Goal: Information Seeking & Learning: Learn about a topic

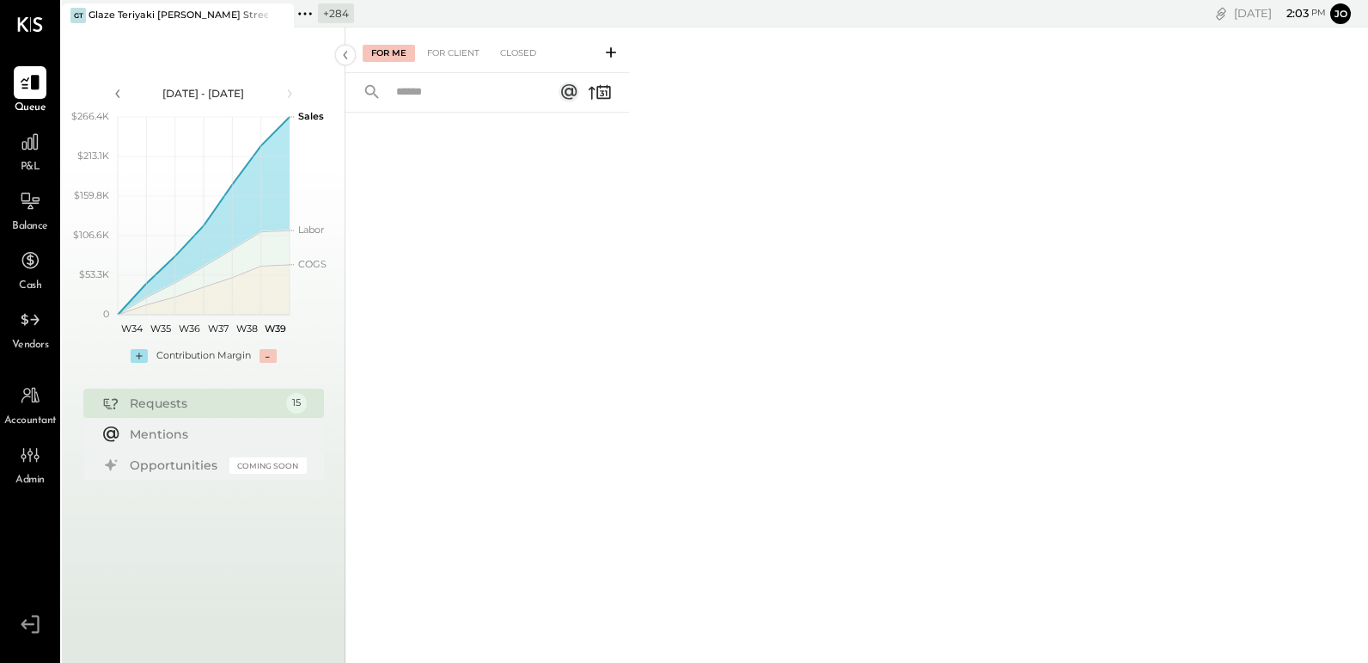
click at [309, 20] on icon at bounding box center [305, 14] width 22 height 22
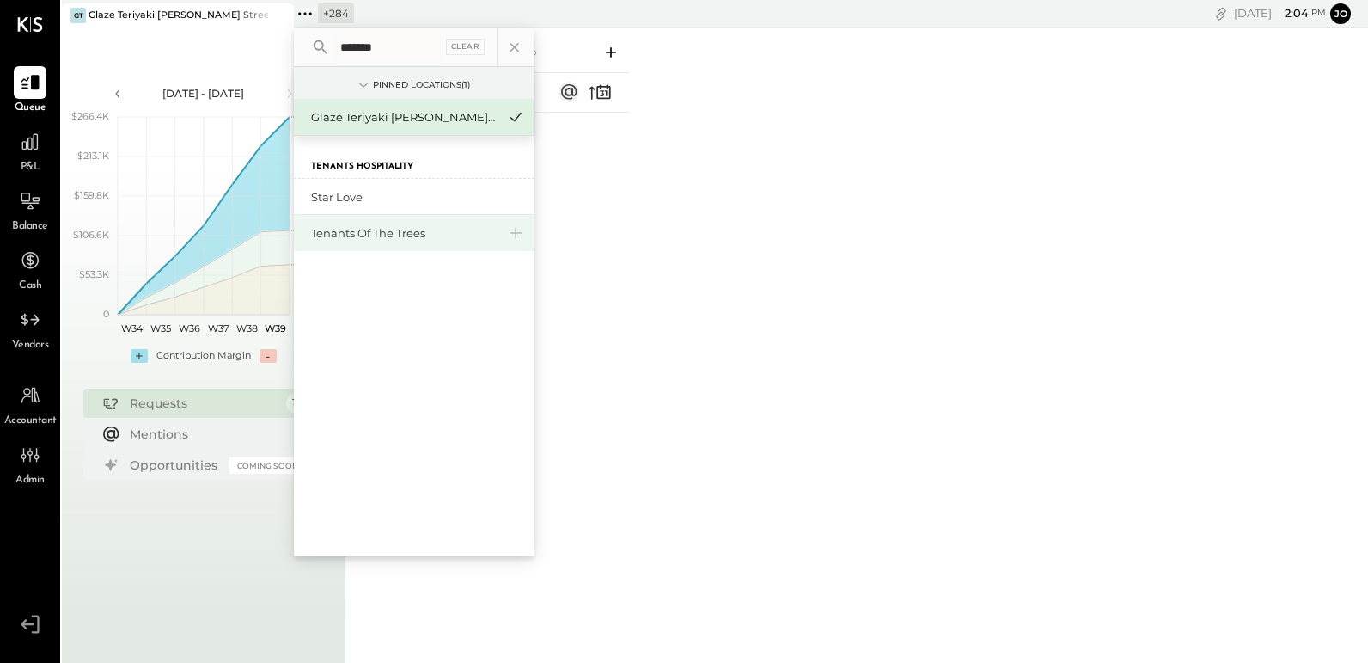
type input "*******"
click at [358, 232] on div "Tenants of the Trees" at bounding box center [404, 233] width 186 height 16
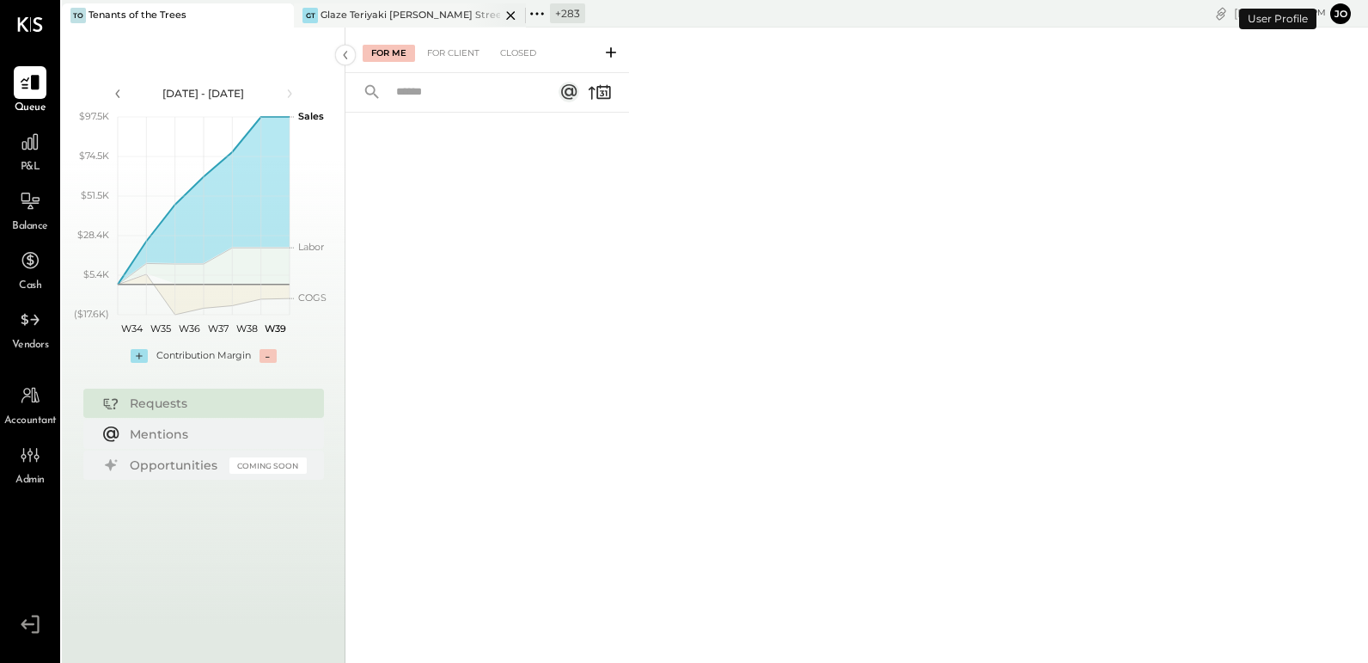
click at [508, 14] on icon at bounding box center [510, 15] width 21 height 21
click at [32, 144] on icon at bounding box center [29, 141] width 17 height 17
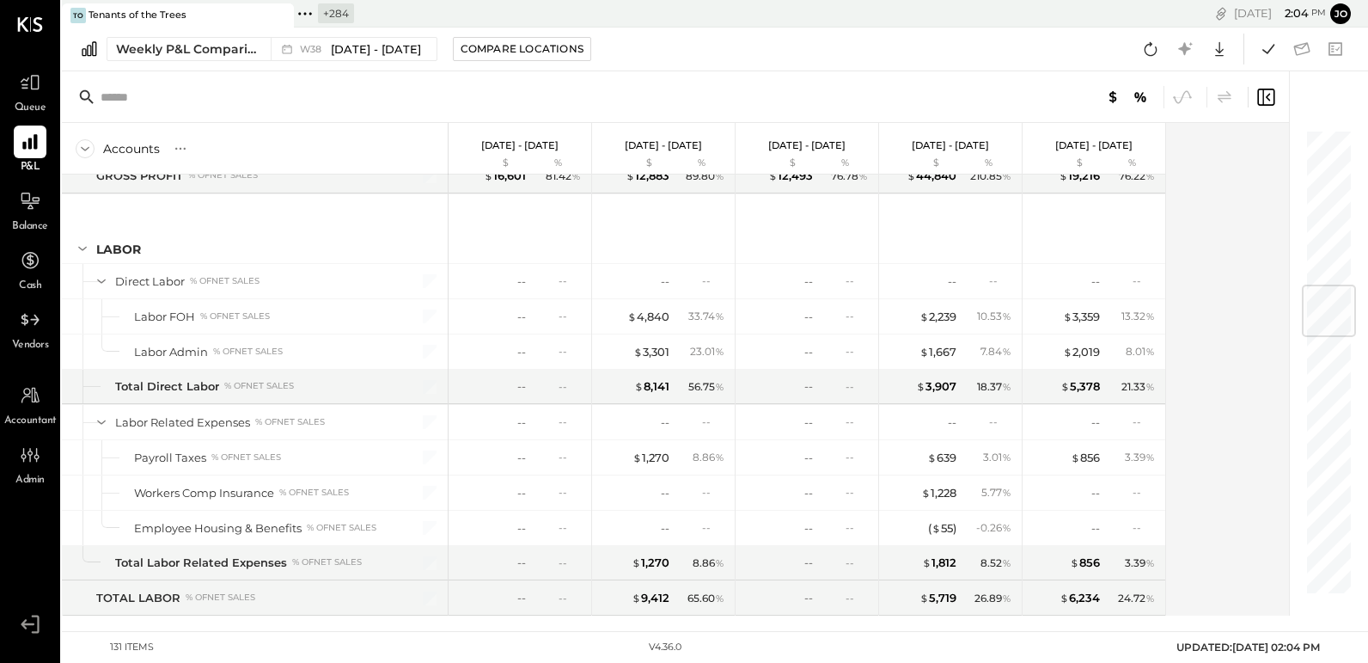
scroll to position [1318, 0]
click at [329, 6] on div "+ 284" at bounding box center [336, 13] width 36 height 20
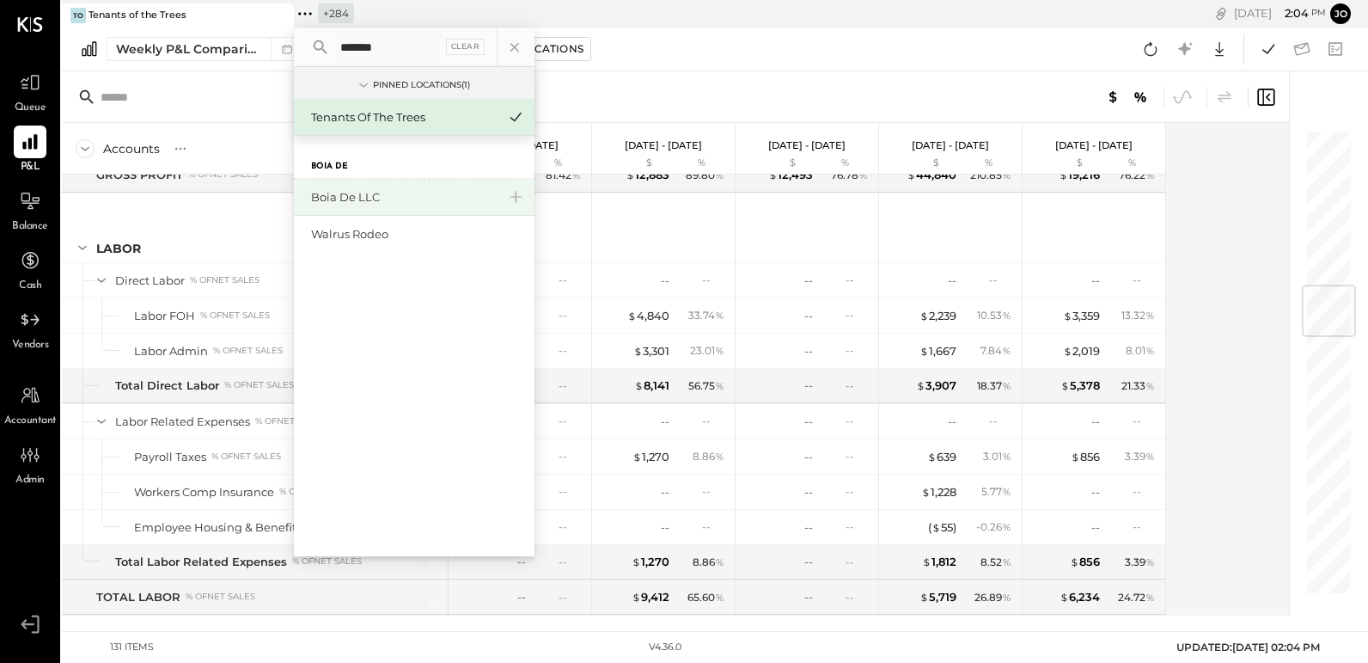
type input "*******"
click at [360, 200] on div "Boia De LLC" at bounding box center [404, 197] width 186 height 16
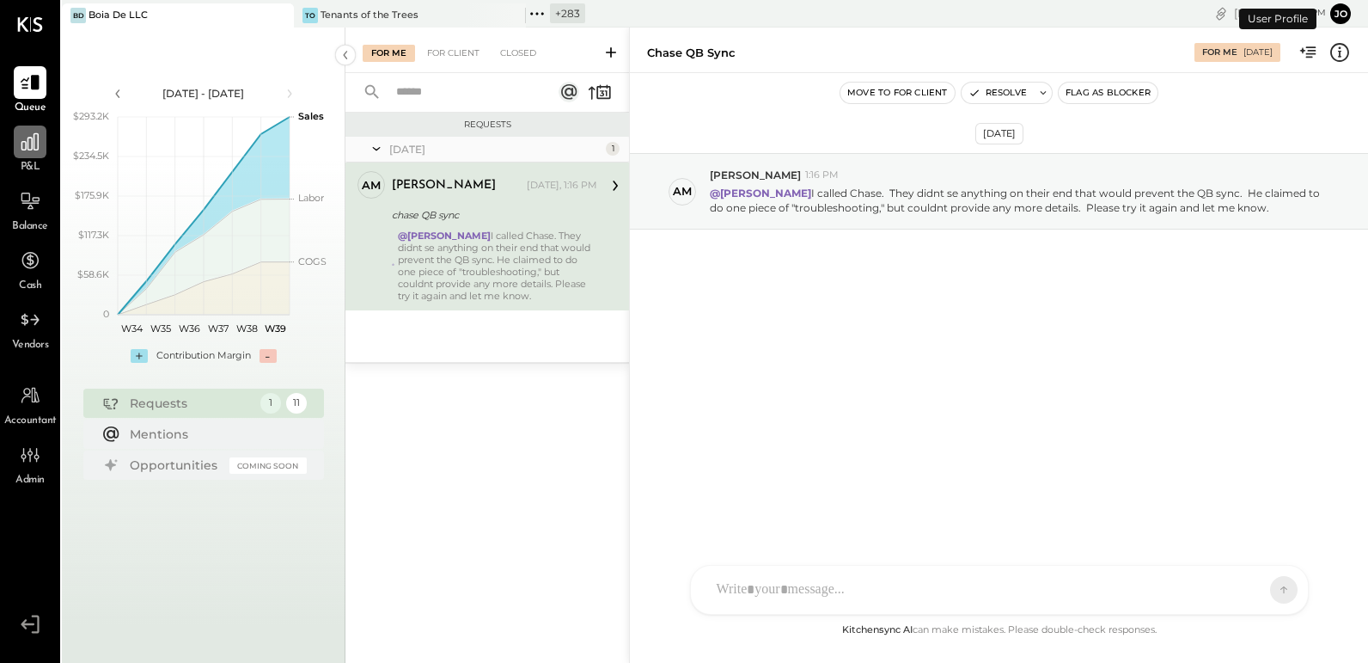
click at [33, 150] on icon at bounding box center [30, 142] width 22 height 22
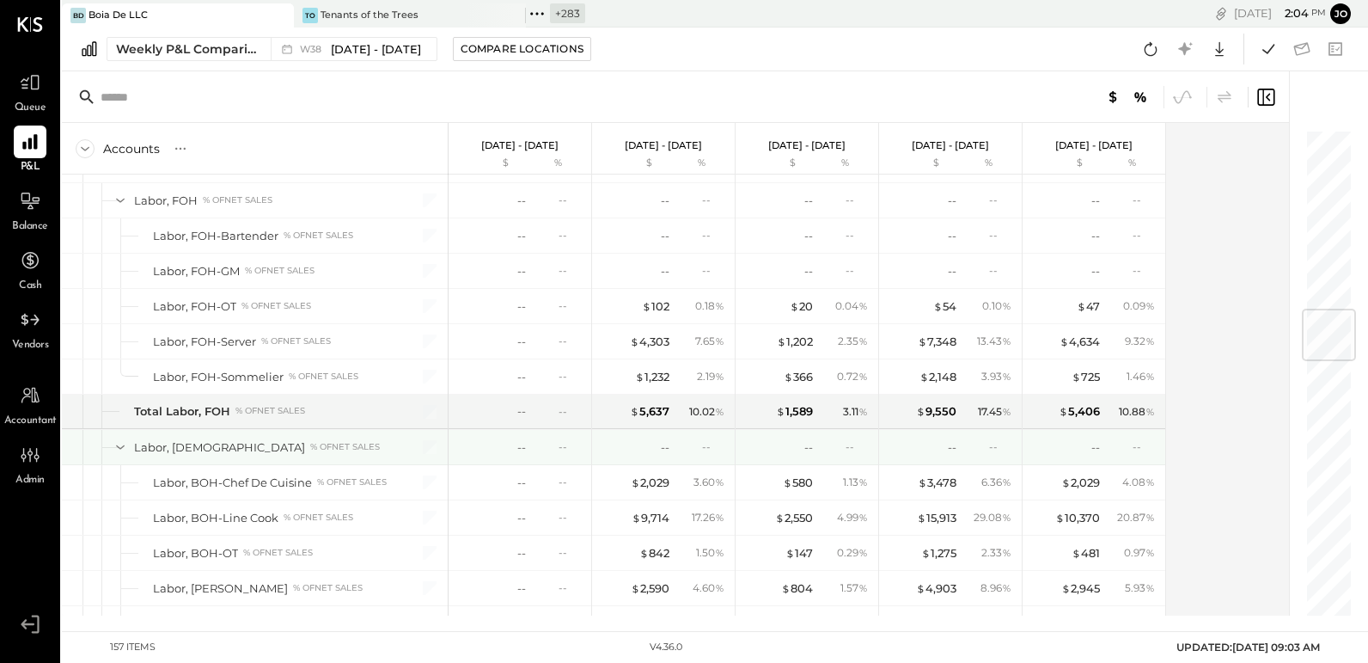
scroll to position [1513, 0]
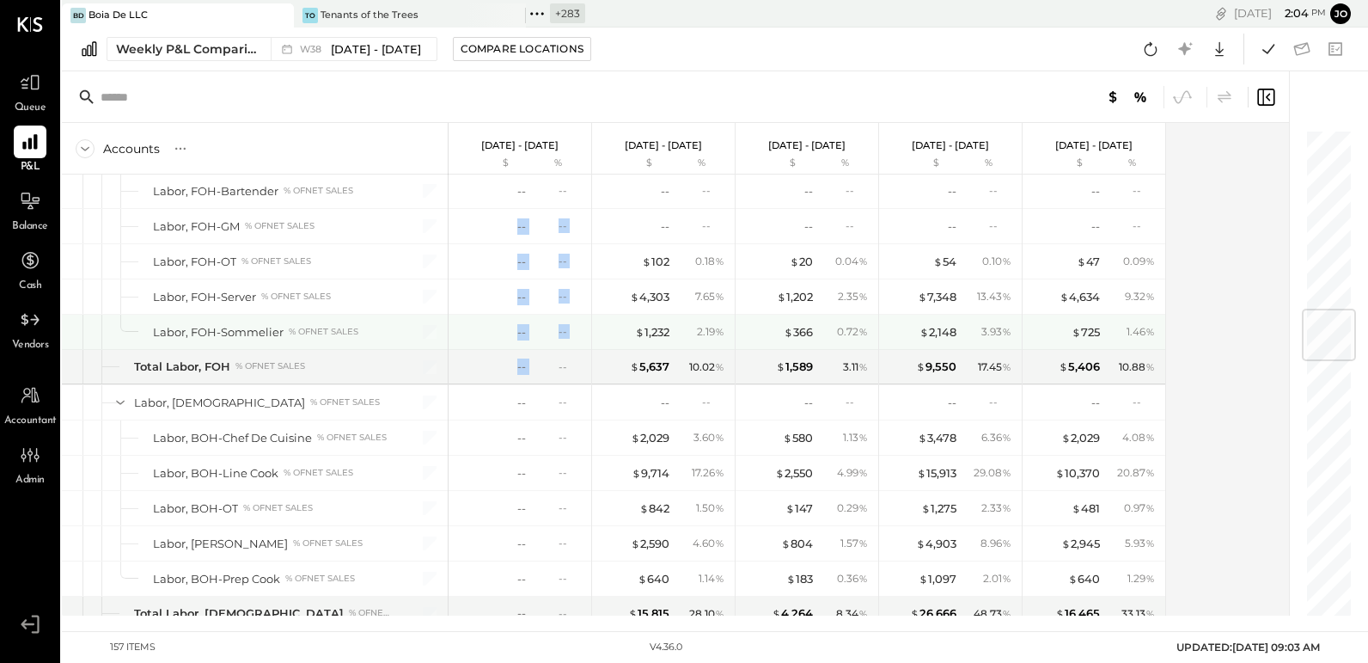
drag, startPoint x: 474, startPoint y: 214, endPoint x: 540, endPoint y: 342, distance: 144.2
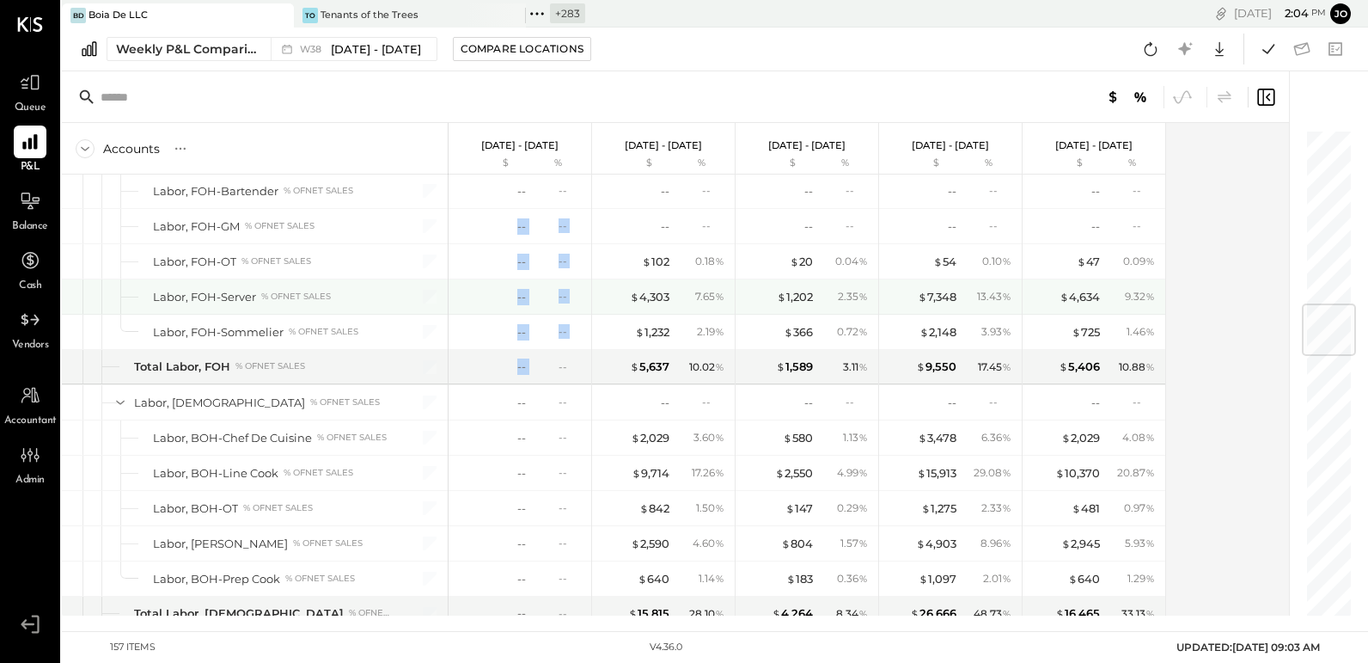
scroll to position [1391, 0]
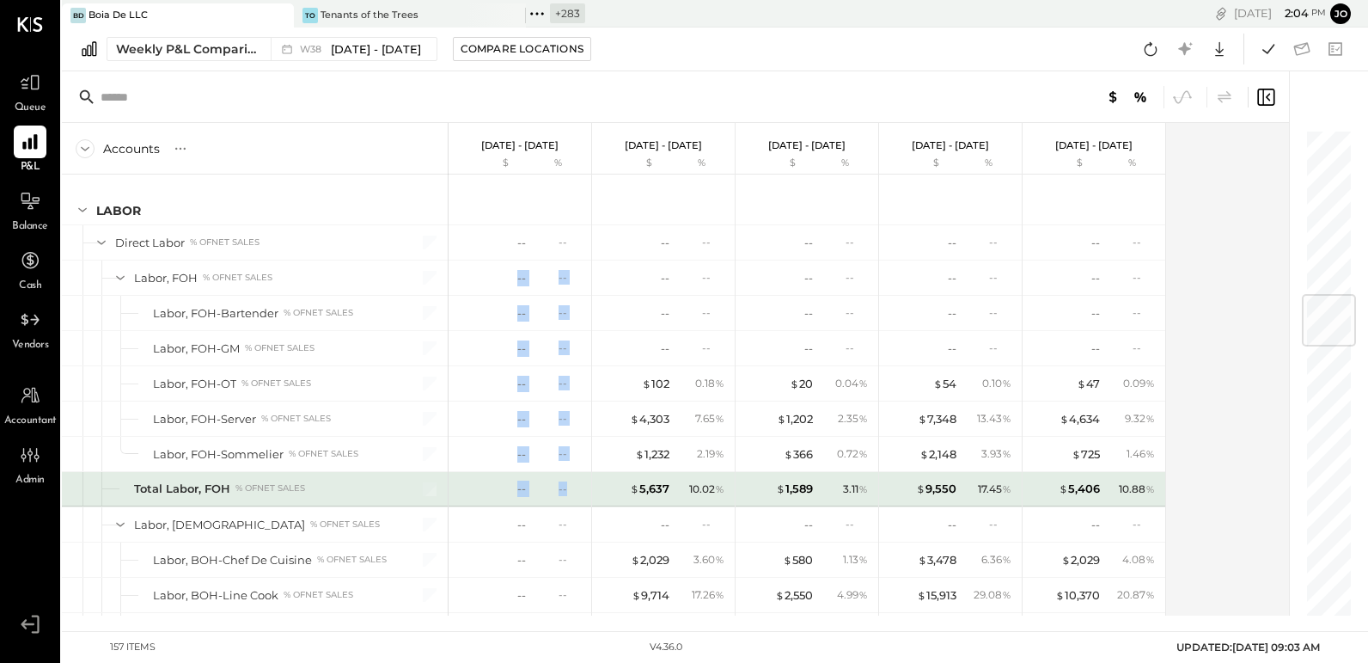
drag, startPoint x: 489, startPoint y: 270, endPoint x: 543, endPoint y: 487, distance: 224.1
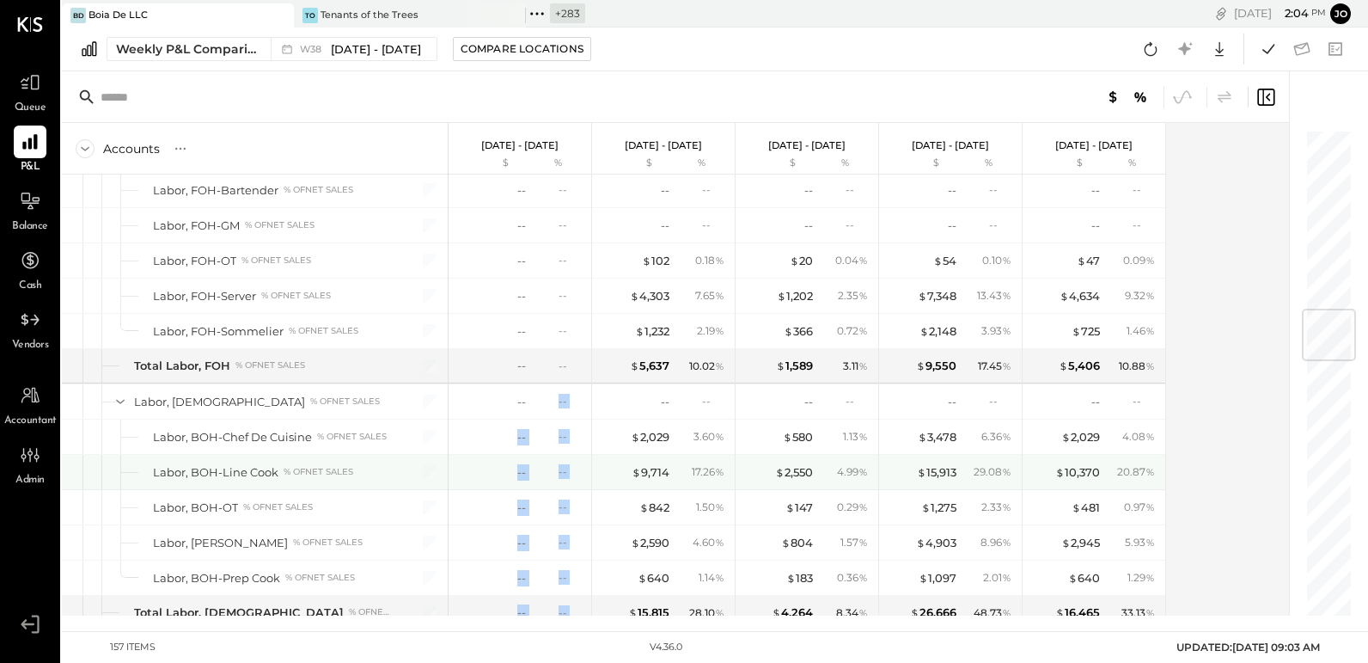
drag, startPoint x: 499, startPoint y: 402, endPoint x: 556, endPoint y: 607, distance: 212.5
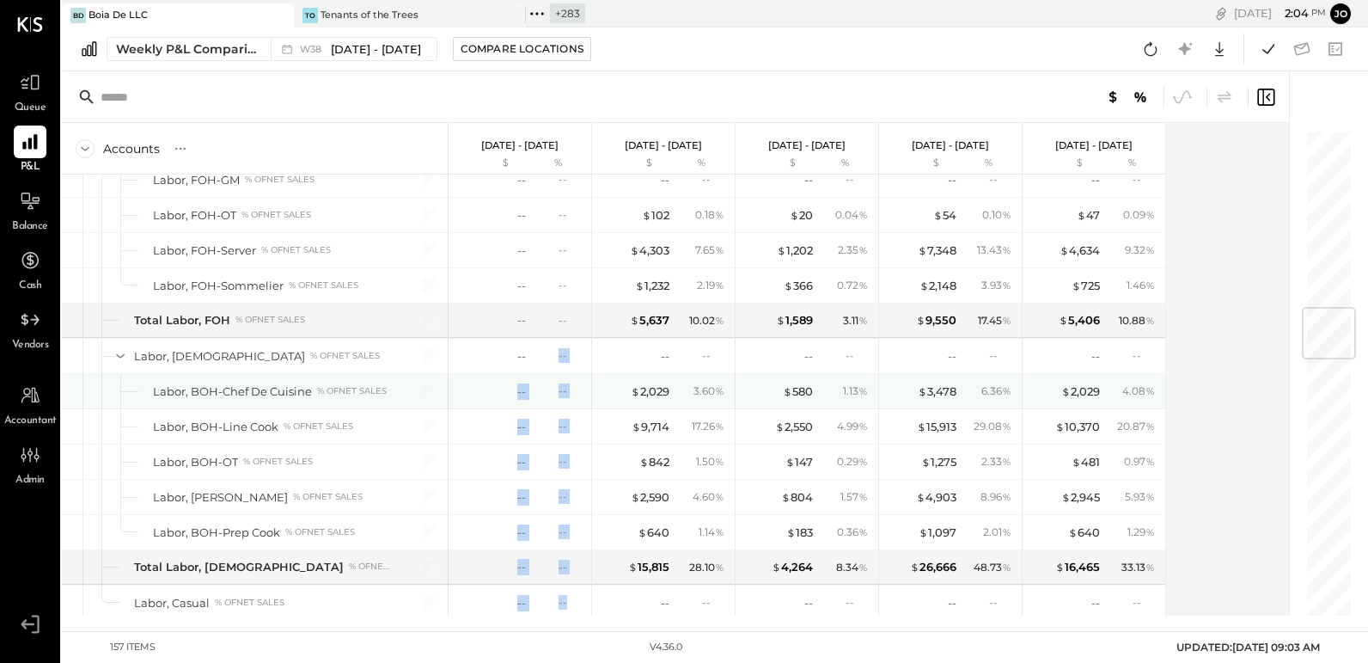
scroll to position [1279, 0]
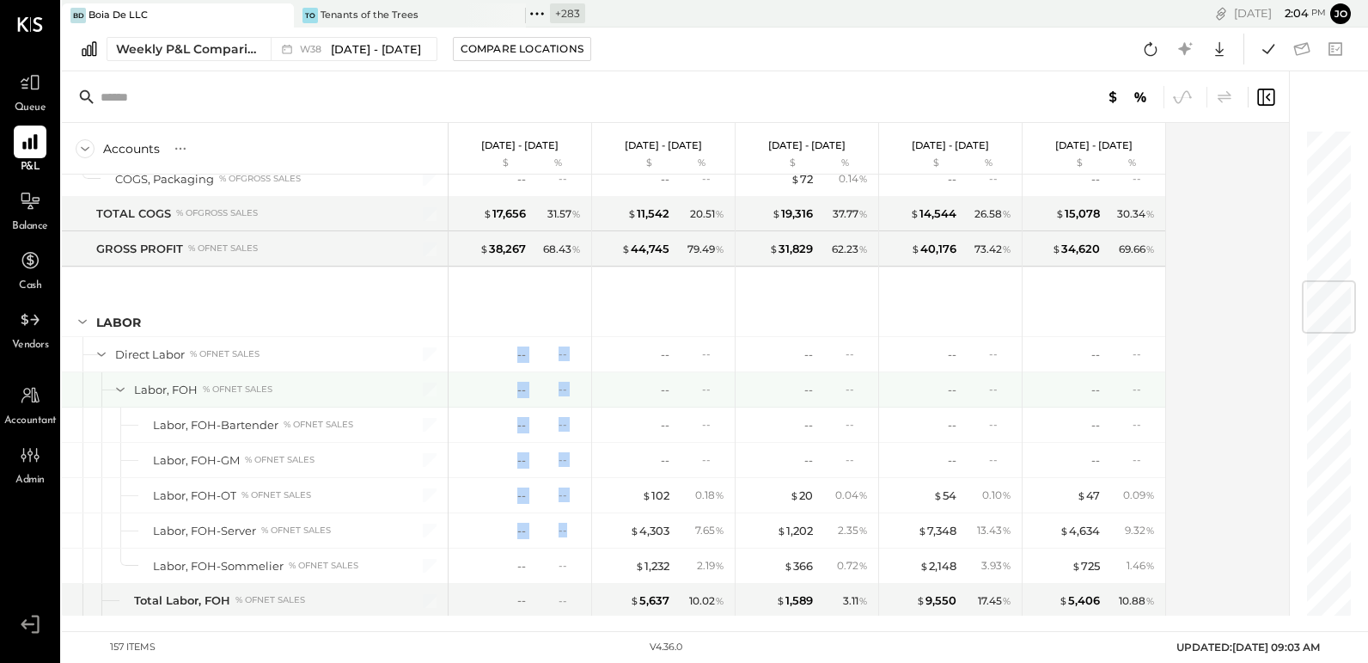
drag, startPoint x: 485, startPoint y: 342, endPoint x: 563, endPoint y: 535, distance: 207.8
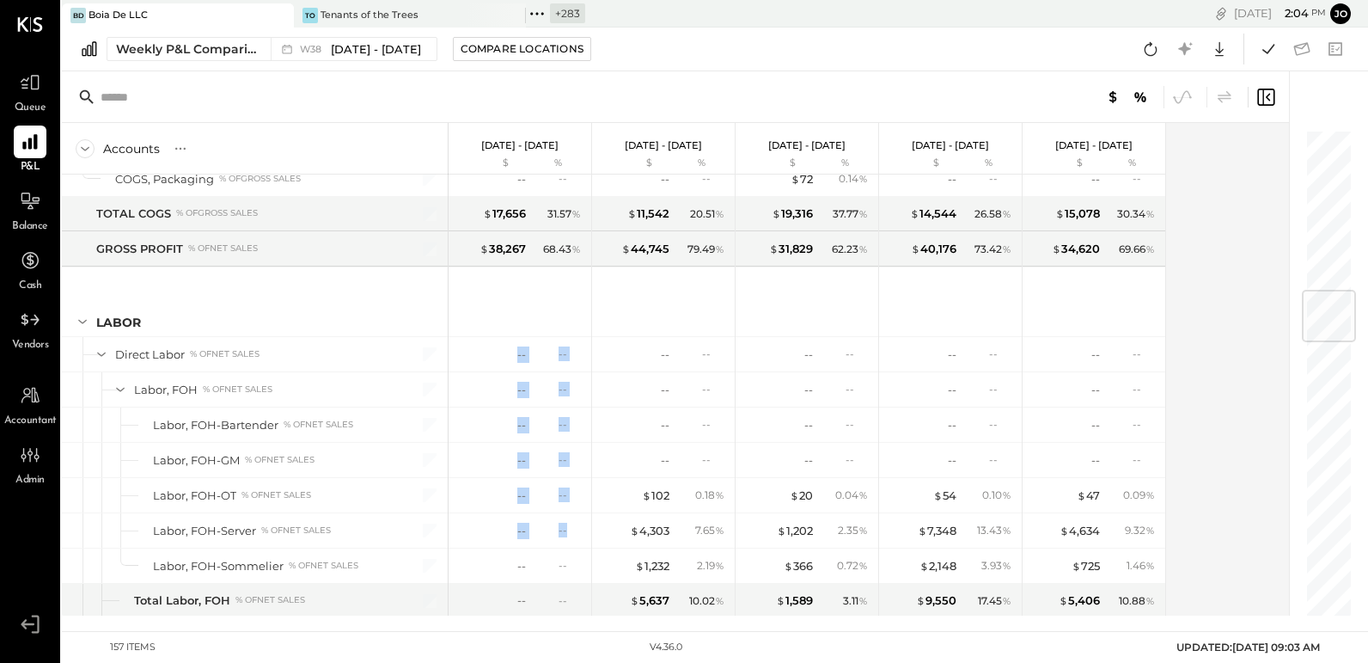
scroll to position [1374, 0]
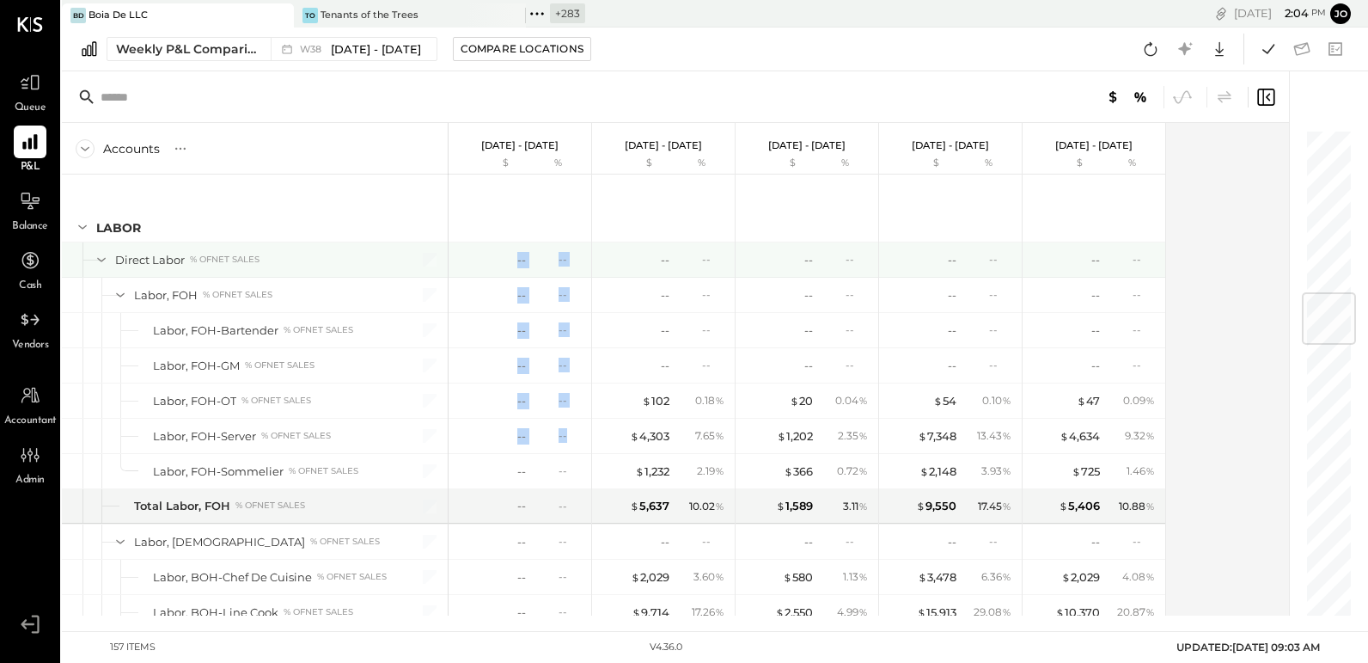
click at [500, 252] on div "--" at bounding box center [491, 260] width 69 height 16
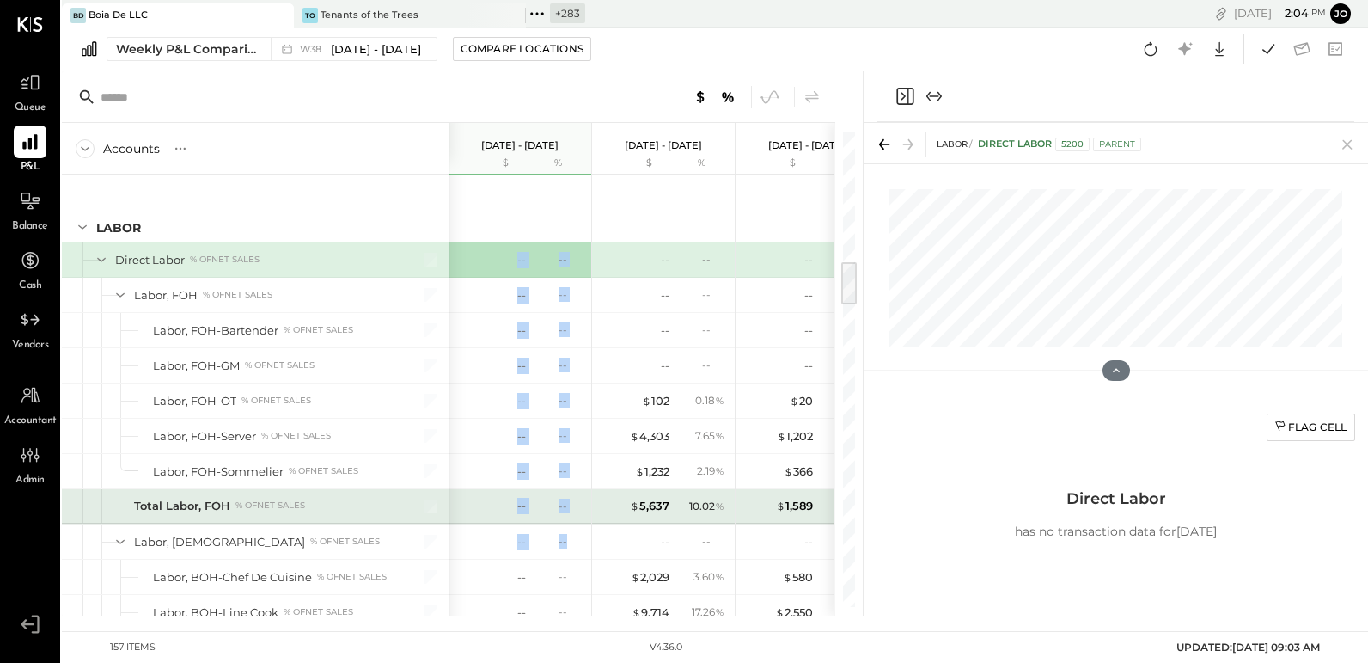
drag, startPoint x: 492, startPoint y: 248, endPoint x: 572, endPoint y: 529, distance: 292.2
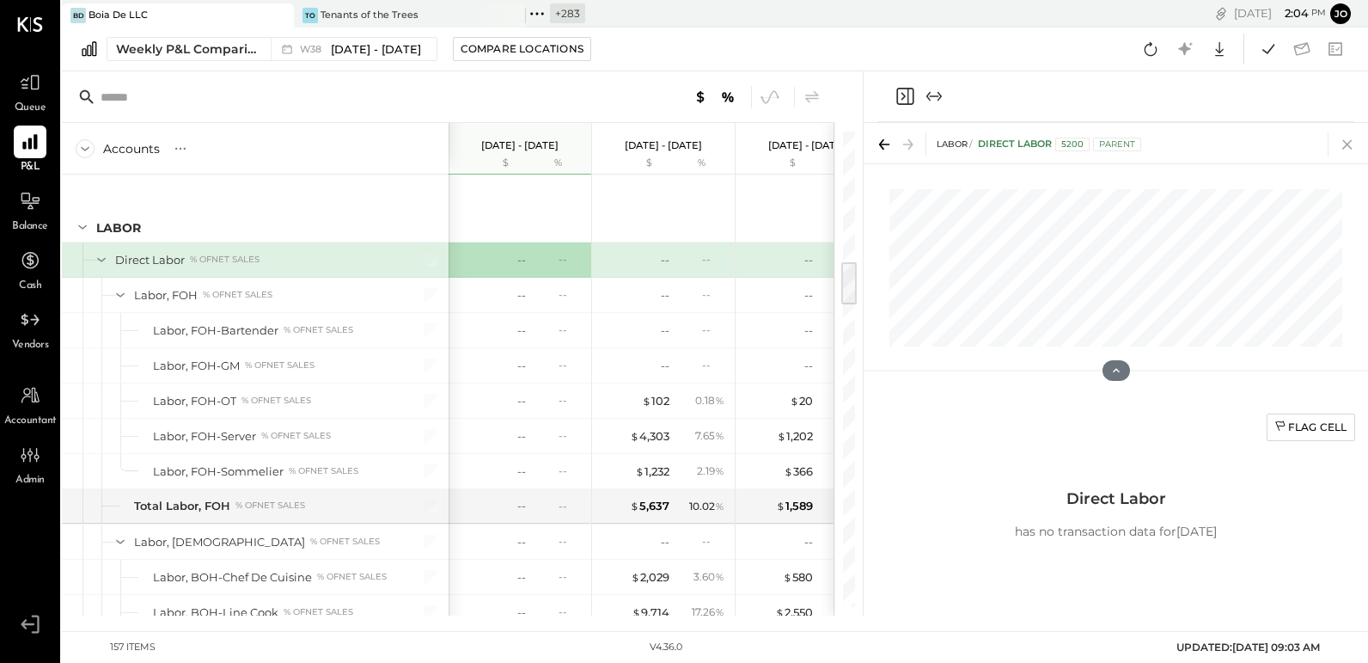
click at [1342, 140] on icon at bounding box center [1348, 144] width 24 height 24
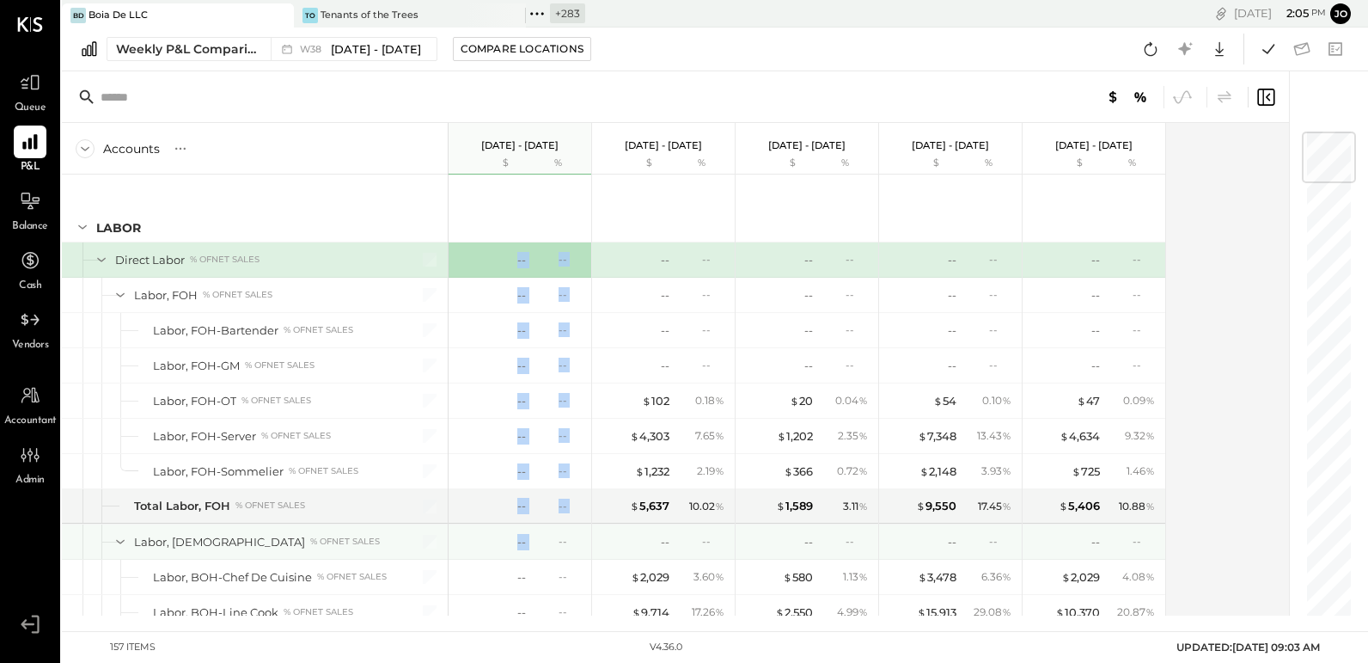
drag, startPoint x: 487, startPoint y: 255, endPoint x: 536, endPoint y: 517, distance: 266.7
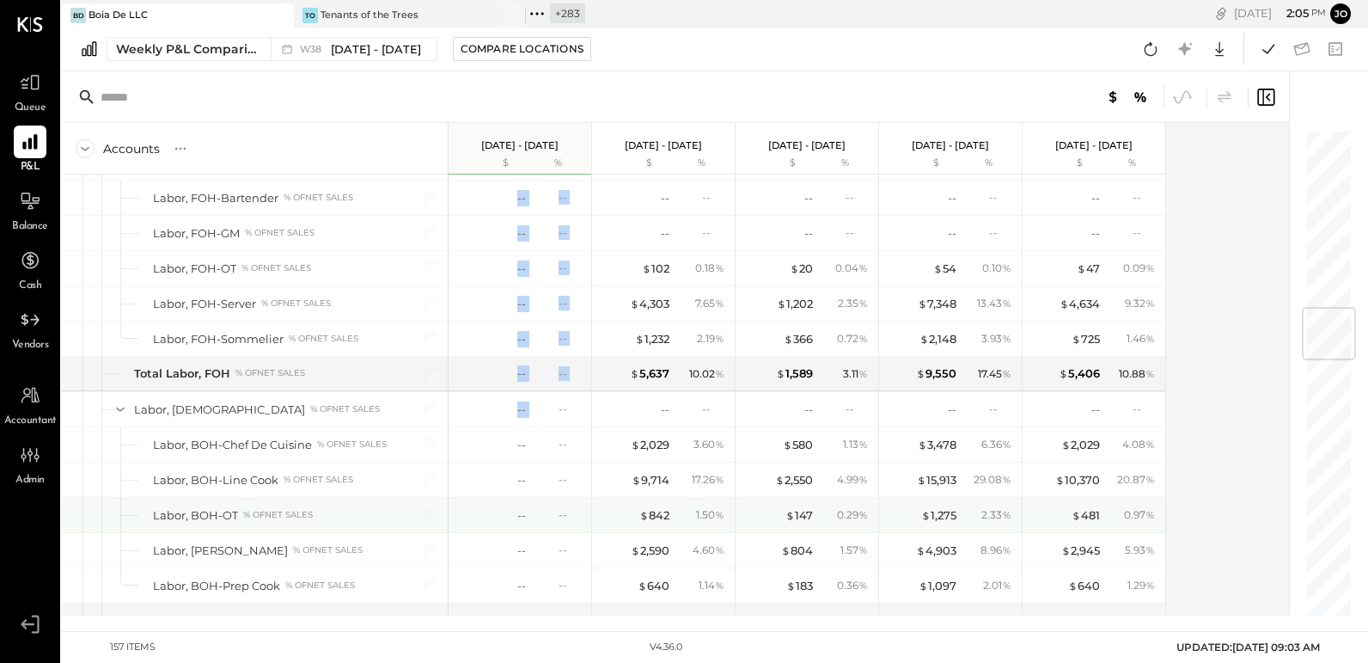
scroll to position [1526, 0]
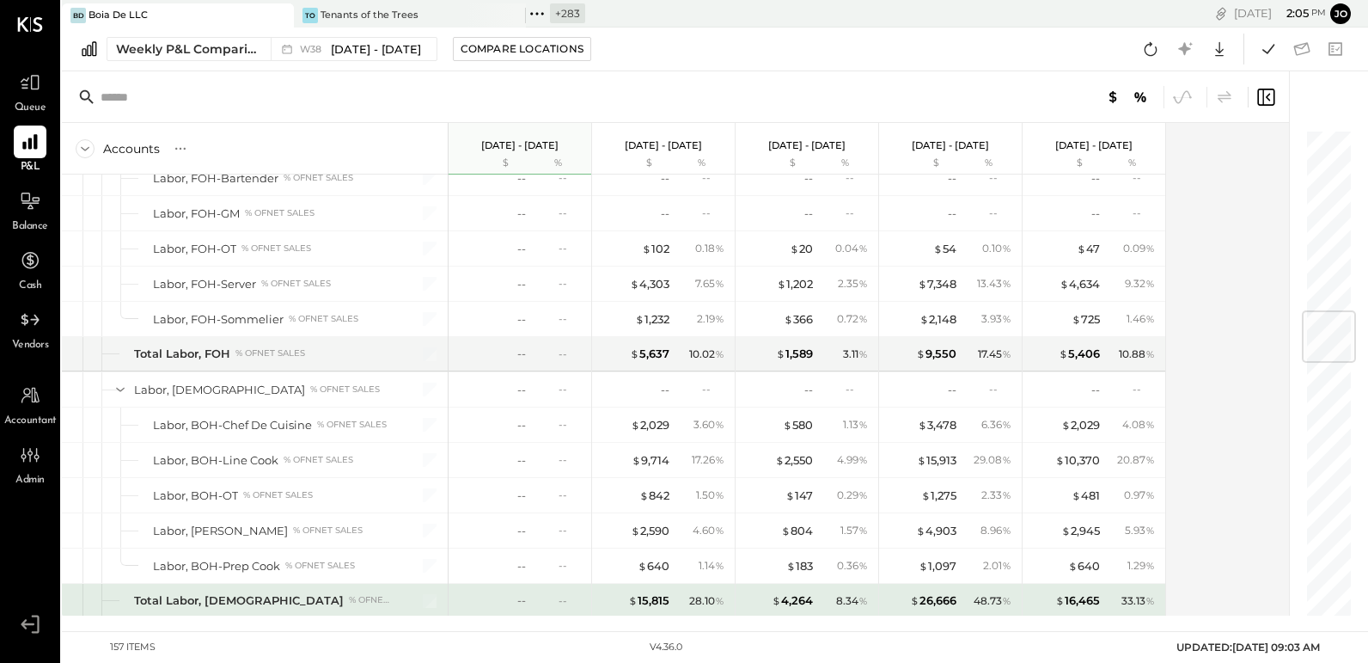
drag, startPoint x: 502, startPoint y: 392, endPoint x: 568, endPoint y: 573, distance: 193.1
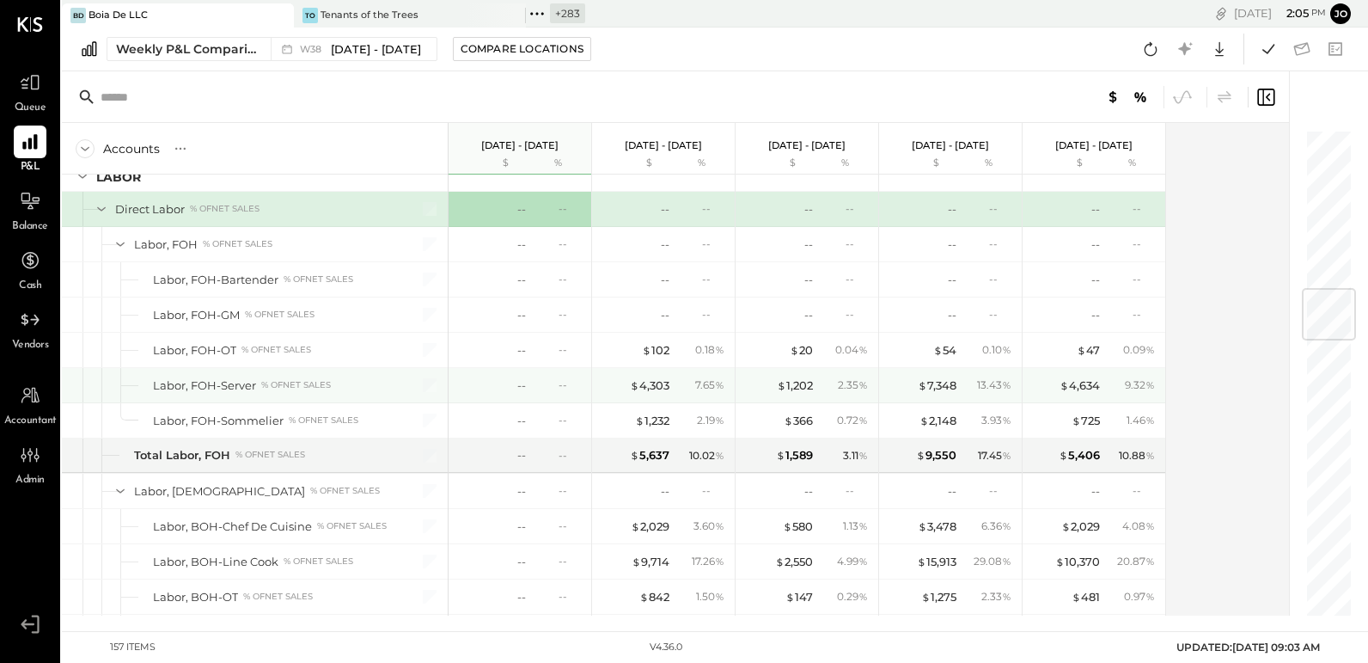
scroll to position [1340, 0]
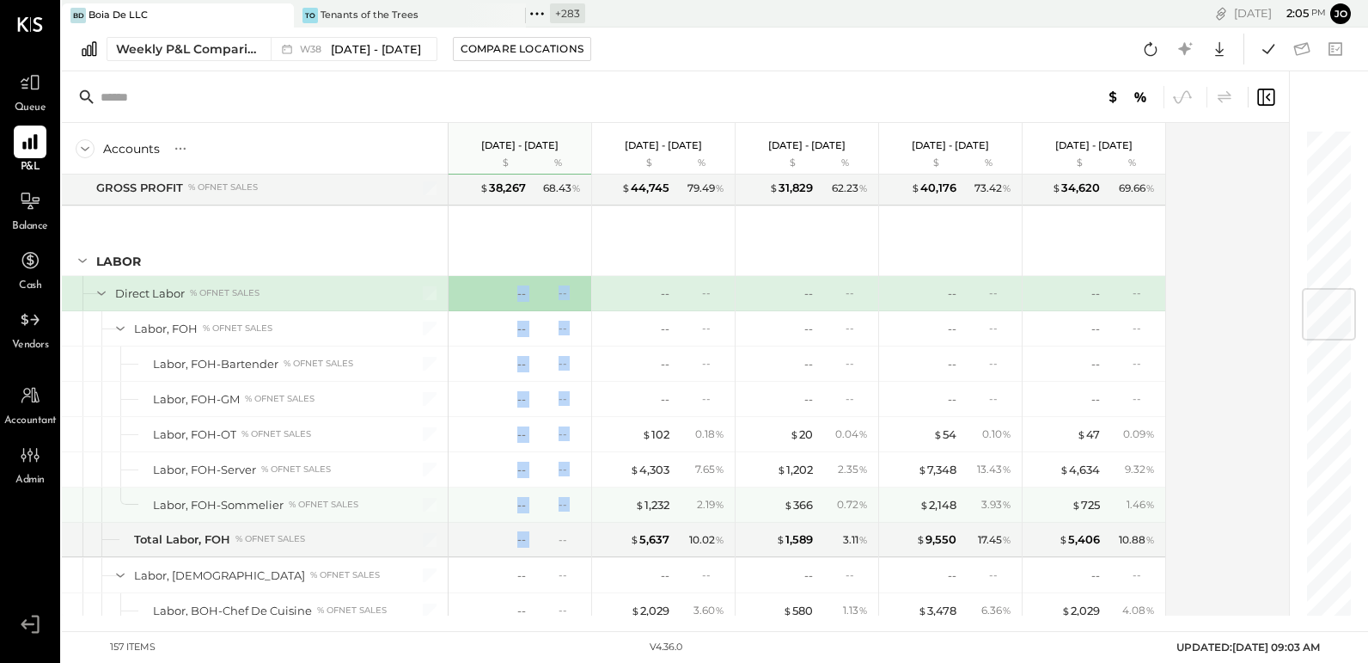
drag, startPoint x: 496, startPoint y: 282, endPoint x: 561, endPoint y: 532, distance: 258.5
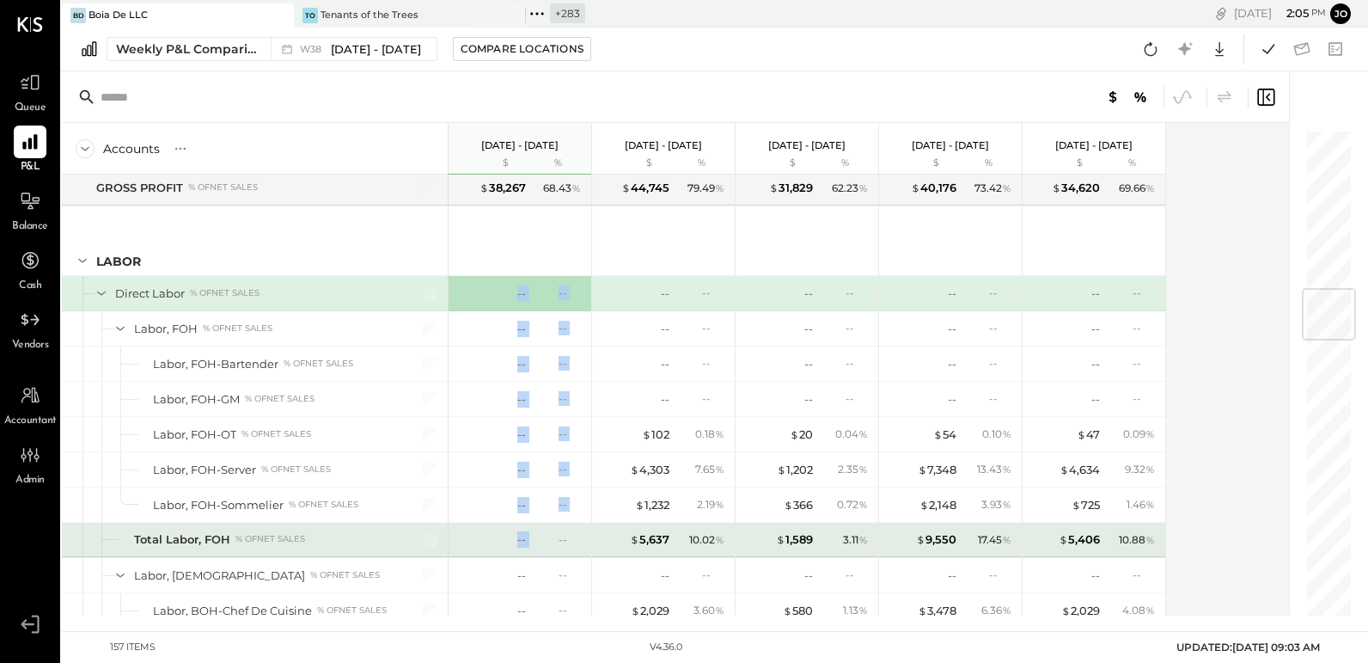
click at [561, 532] on div "--" at bounding box center [570, 539] width 22 height 15
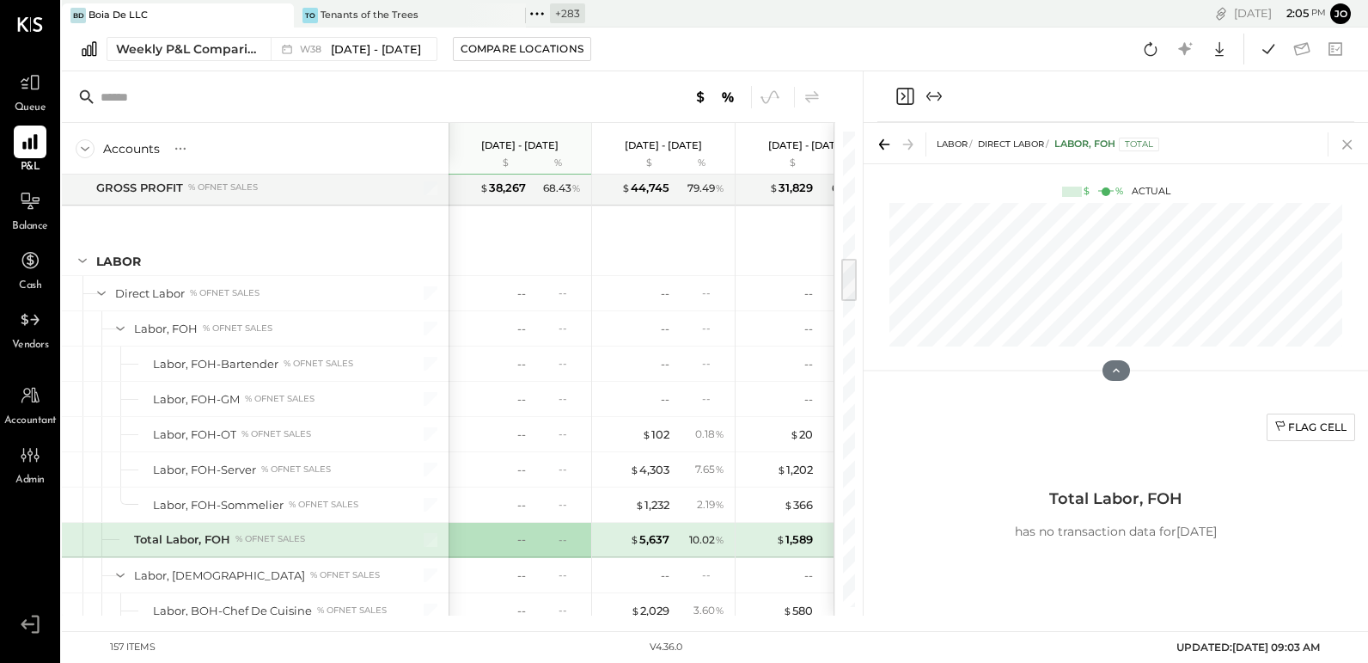
click at [1348, 140] on icon at bounding box center [1348, 144] width 24 height 24
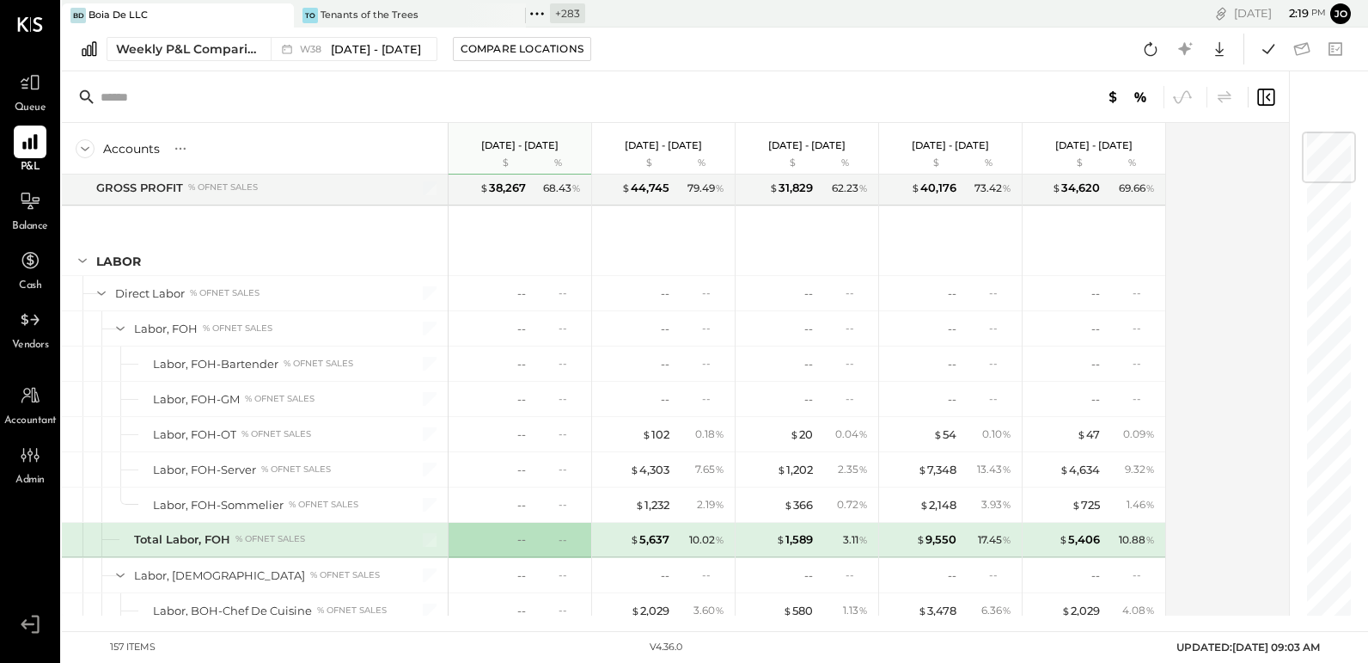
click at [536, 15] on icon at bounding box center [537, 14] width 22 height 22
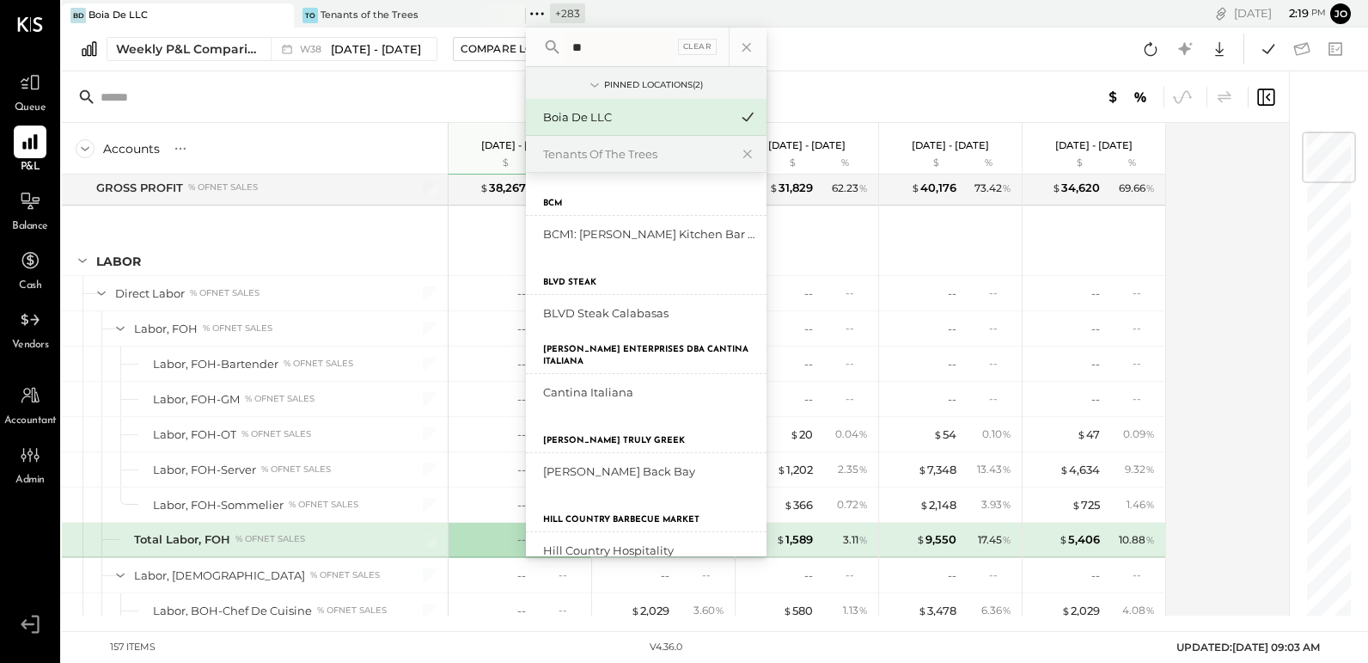
type input "*"
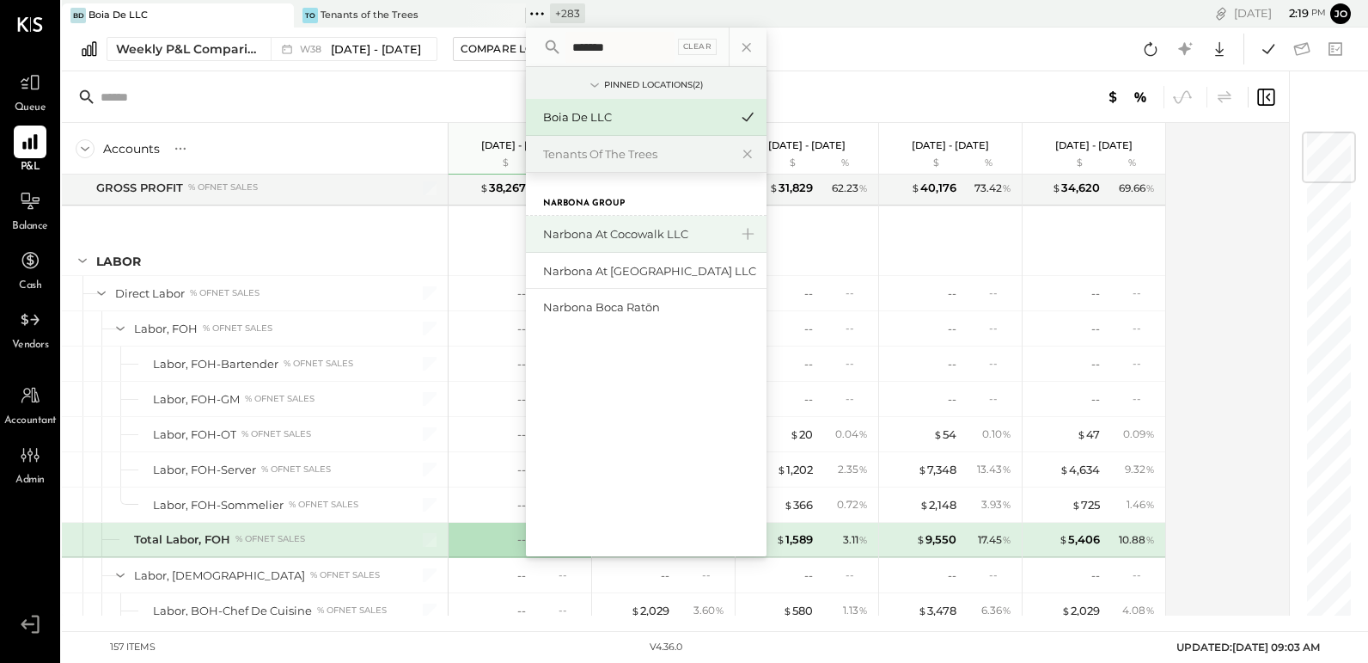
type input "*******"
click at [634, 221] on div "Narbona at Cocowalk LLC" at bounding box center [646, 234] width 241 height 37
click at [632, 236] on div "Narbona at Cocowalk LLC" at bounding box center [636, 234] width 186 height 16
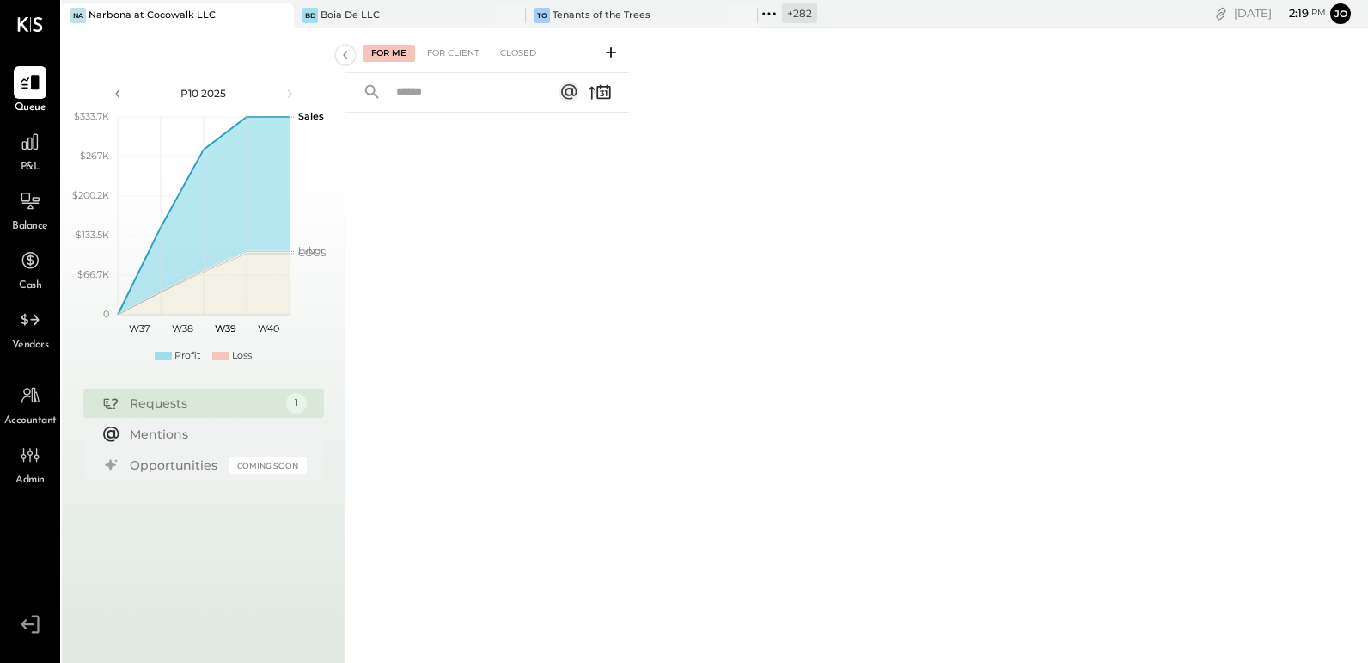
click at [5, 146] on div "P&L" at bounding box center [30, 150] width 50 height 50
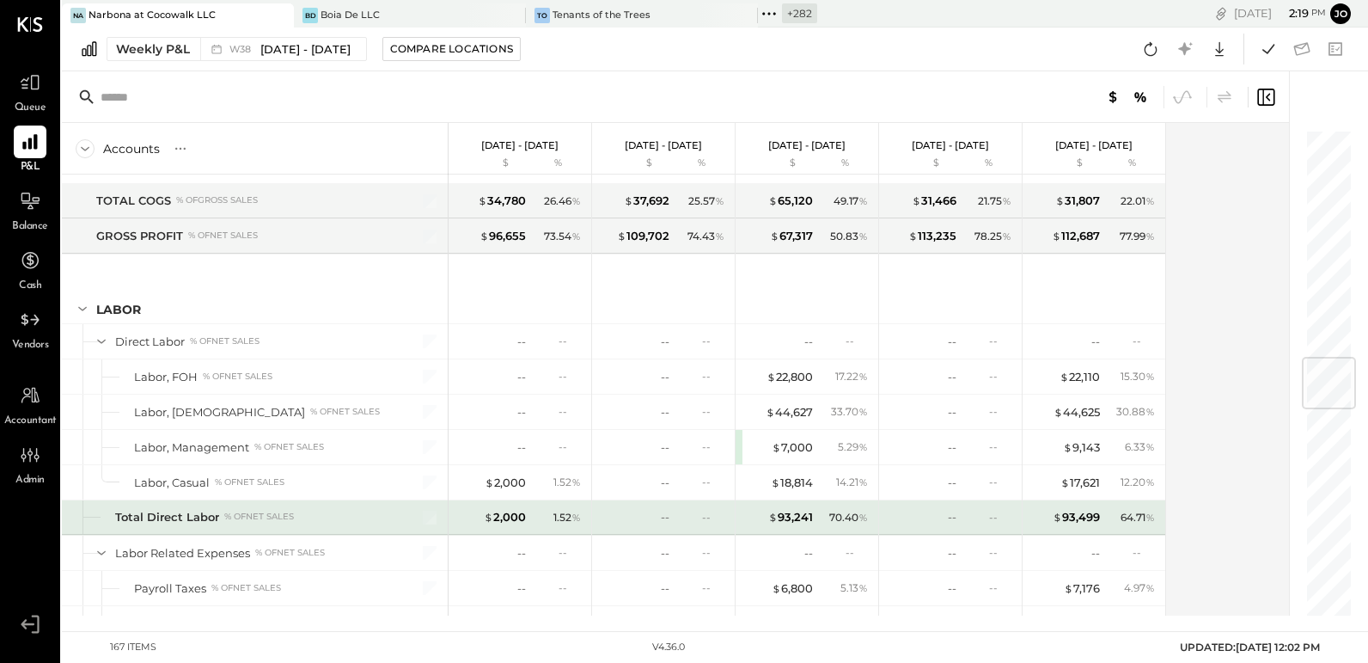
scroll to position [1924, 0]
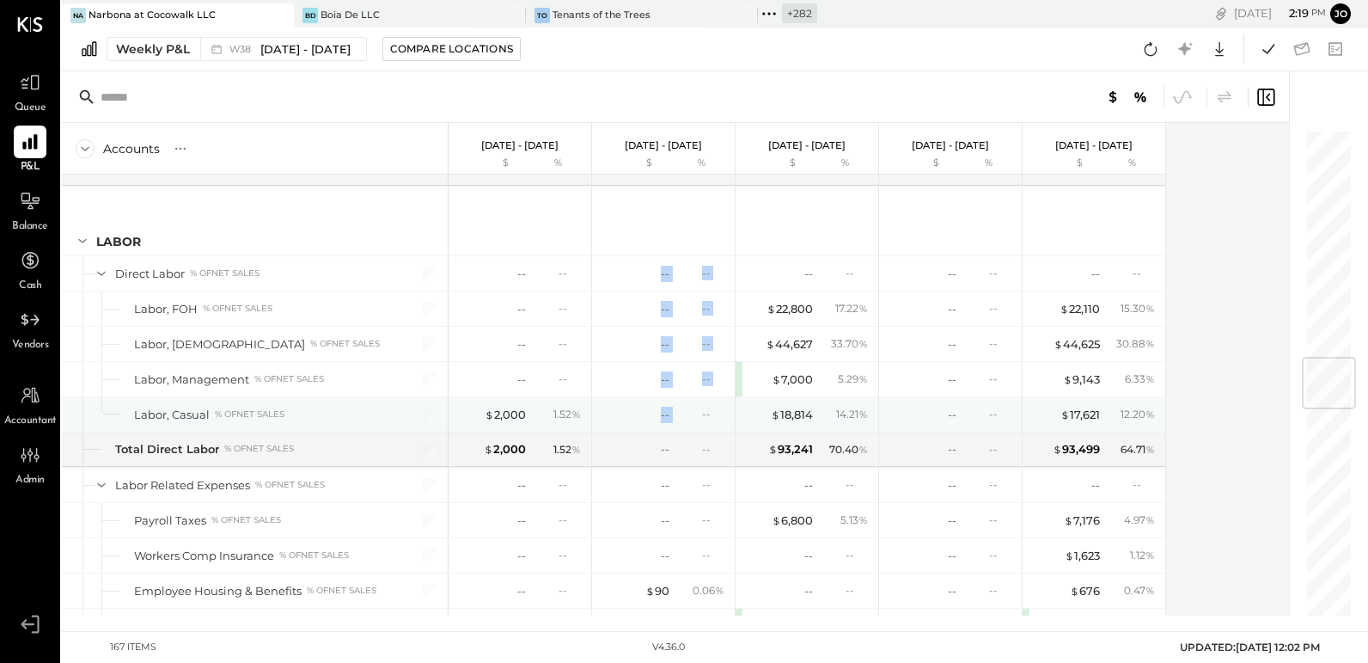
drag, startPoint x: 640, startPoint y: 260, endPoint x: 693, endPoint y: 400, distance: 148.8
drag, startPoint x: 922, startPoint y: 250, endPoint x: 990, endPoint y: 404, distance: 168.2
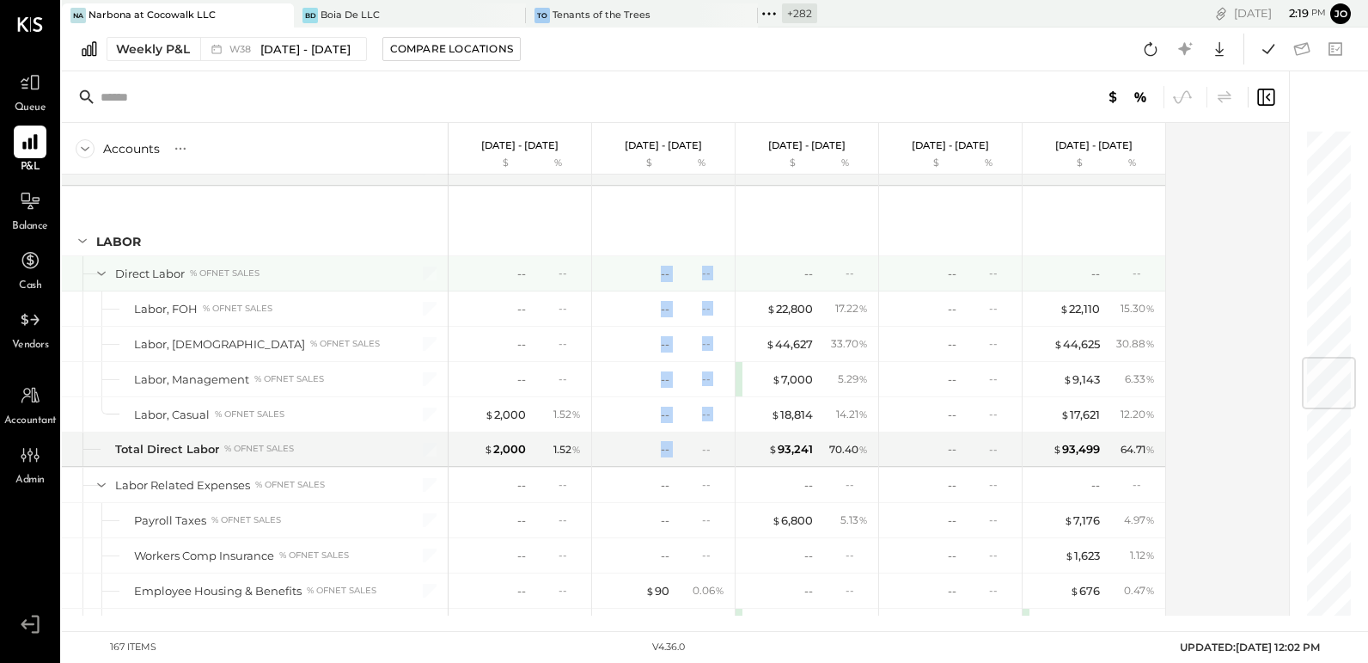
drag, startPoint x: 627, startPoint y: 248, endPoint x: 676, endPoint y: 436, distance: 193.5
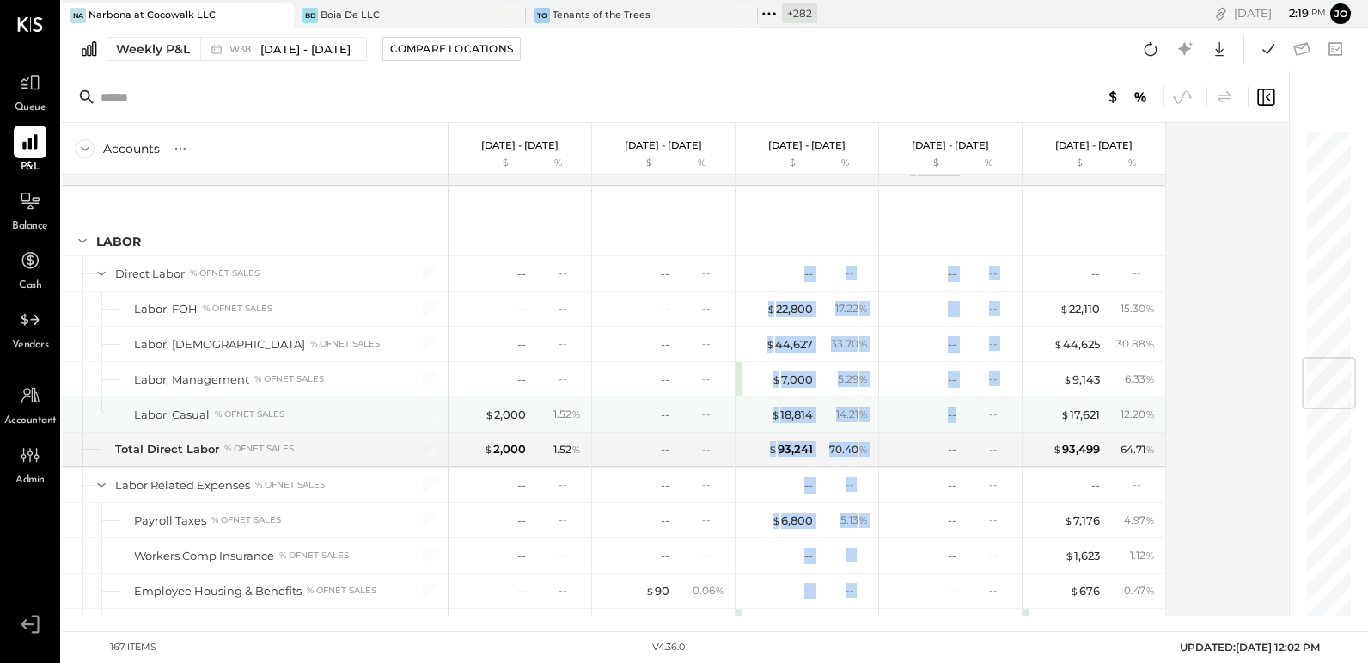
drag, startPoint x: 762, startPoint y: 246, endPoint x: 882, endPoint y: 410, distance: 203.6
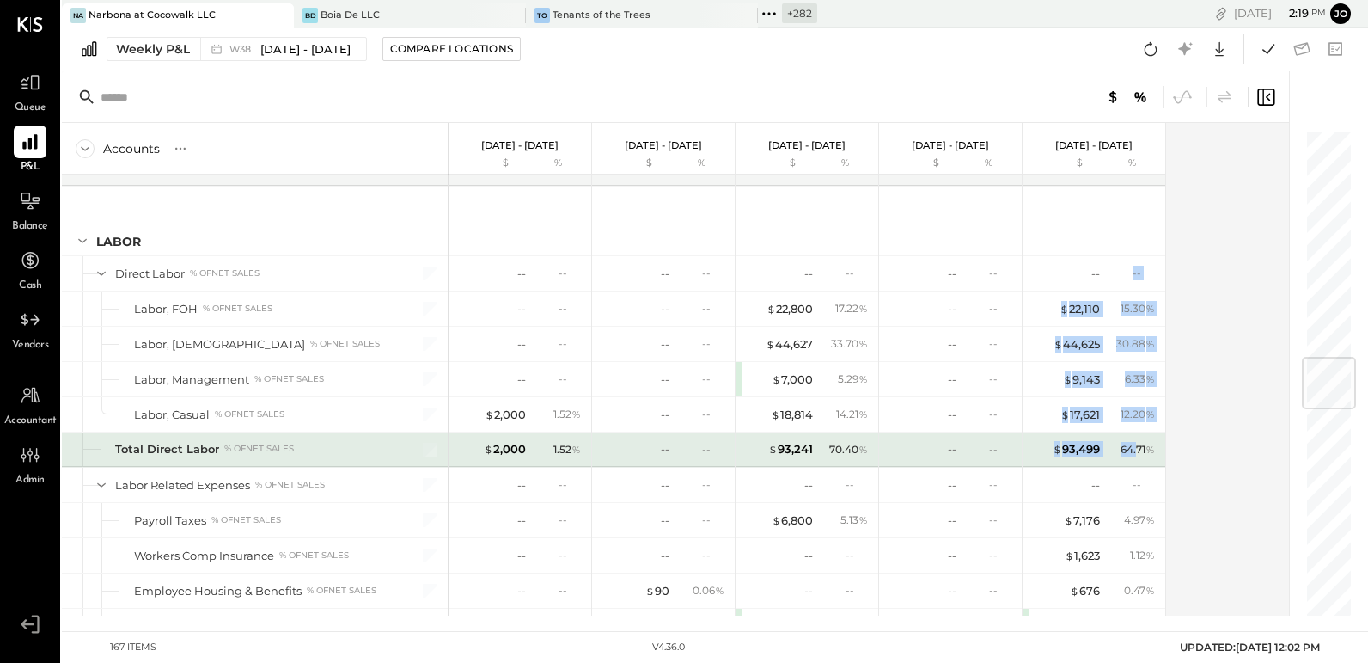
drag, startPoint x: 1054, startPoint y: 266, endPoint x: 1135, endPoint y: 428, distance: 181.4
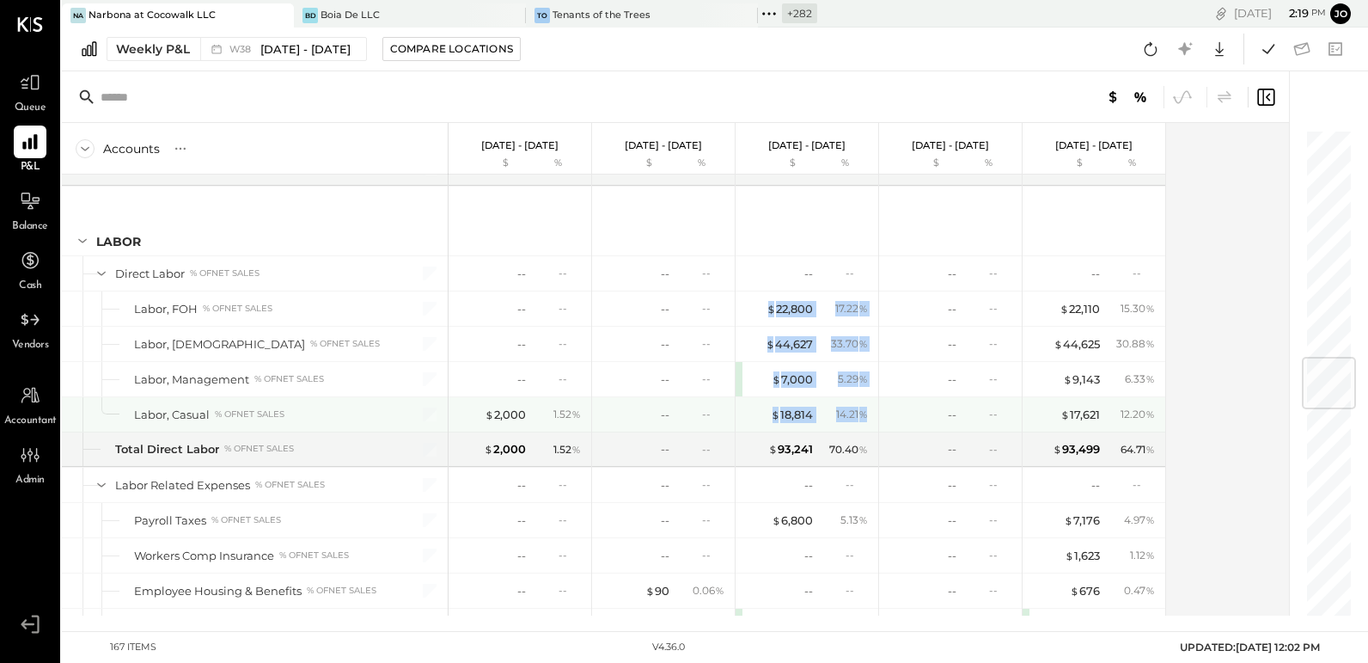
drag, startPoint x: 765, startPoint y: 275, endPoint x: 841, endPoint y: 413, distance: 157.7
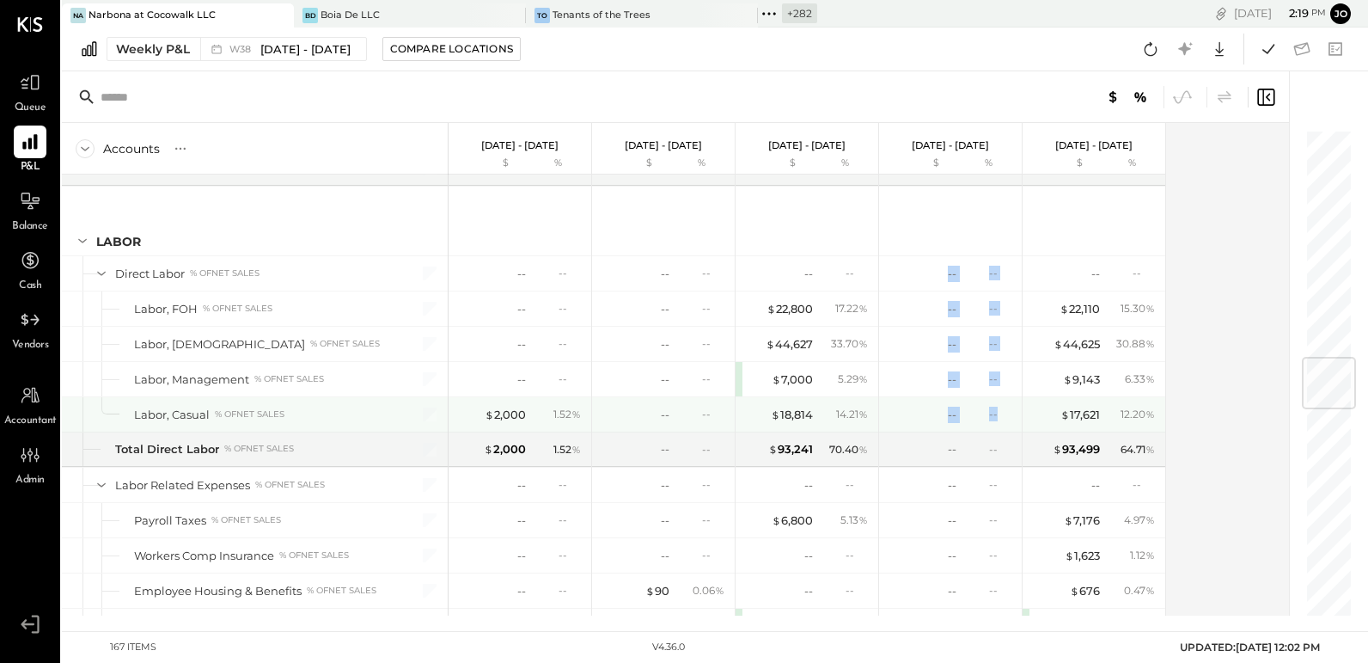
drag, startPoint x: 927, startPoint y: 257, endPoint x: 973, endPoint y: 415, distance: 164.8
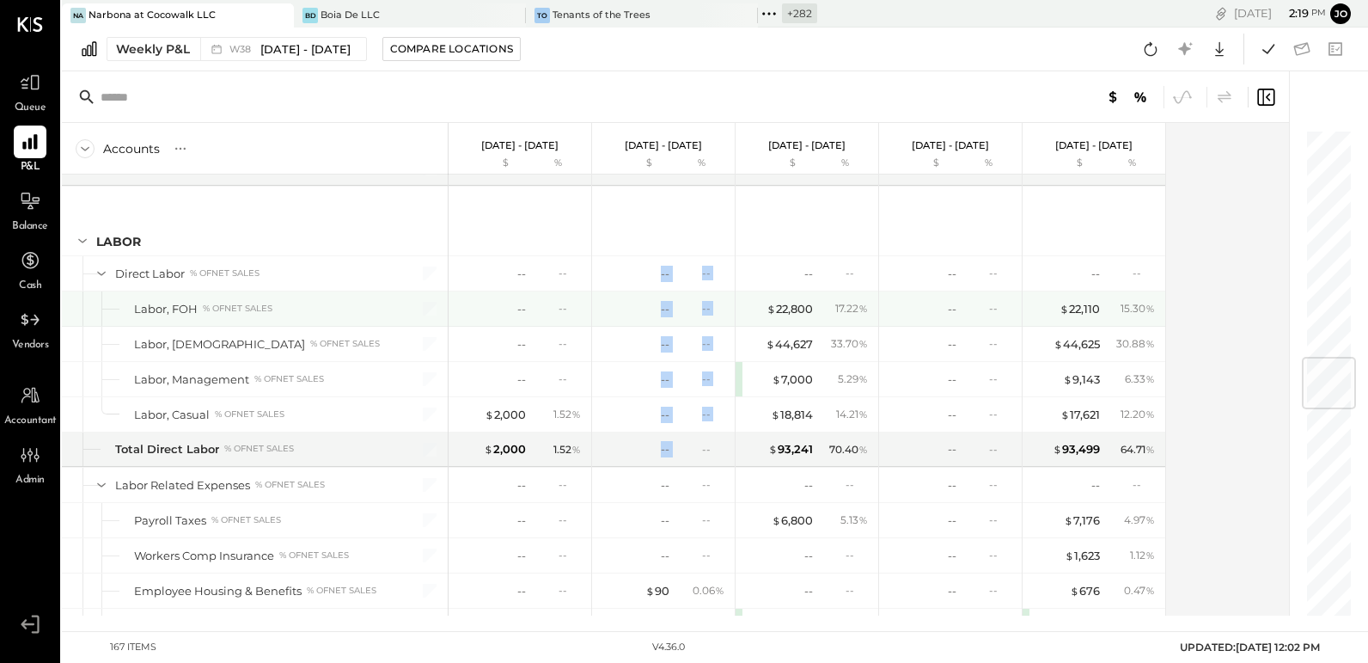
drag, startPoint x: 623, startPoint y: 248, endPoint x: 689, endPoint y: 419, distance: 183.4
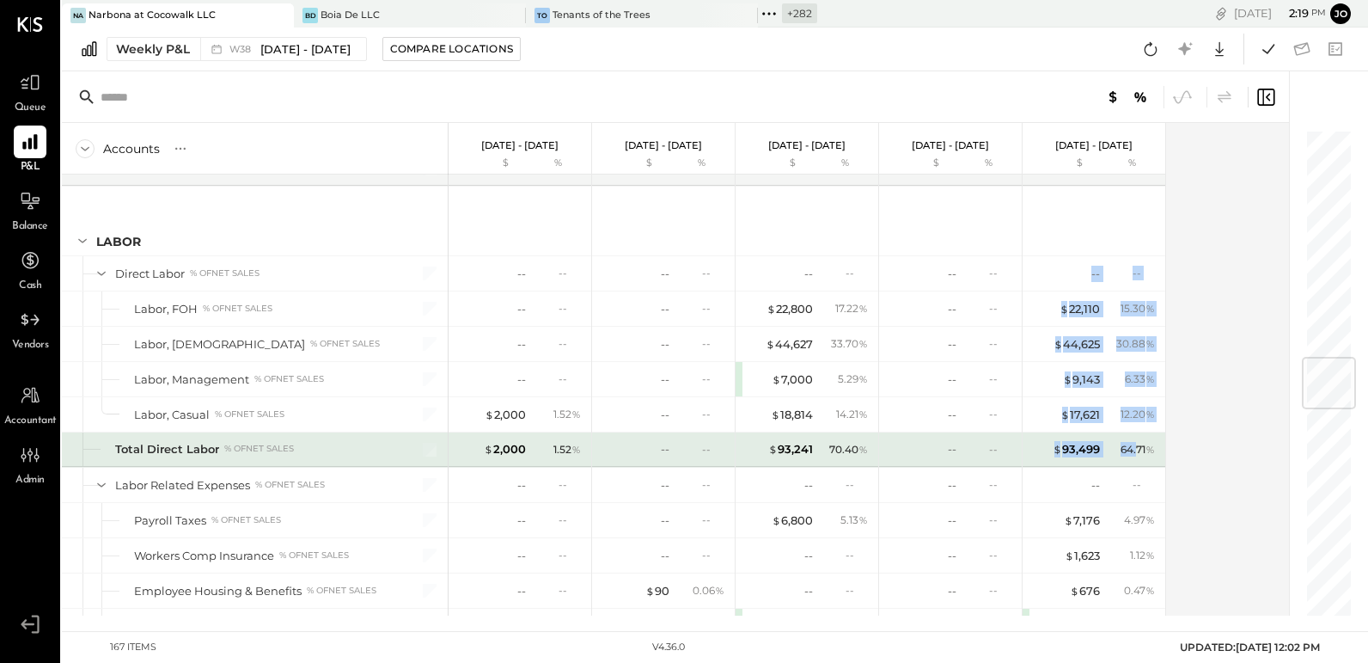
drag, startPoint x: 1037, startPoint y: 259, endPoint x: 1134, endPoint y: 438, distance: 204.2
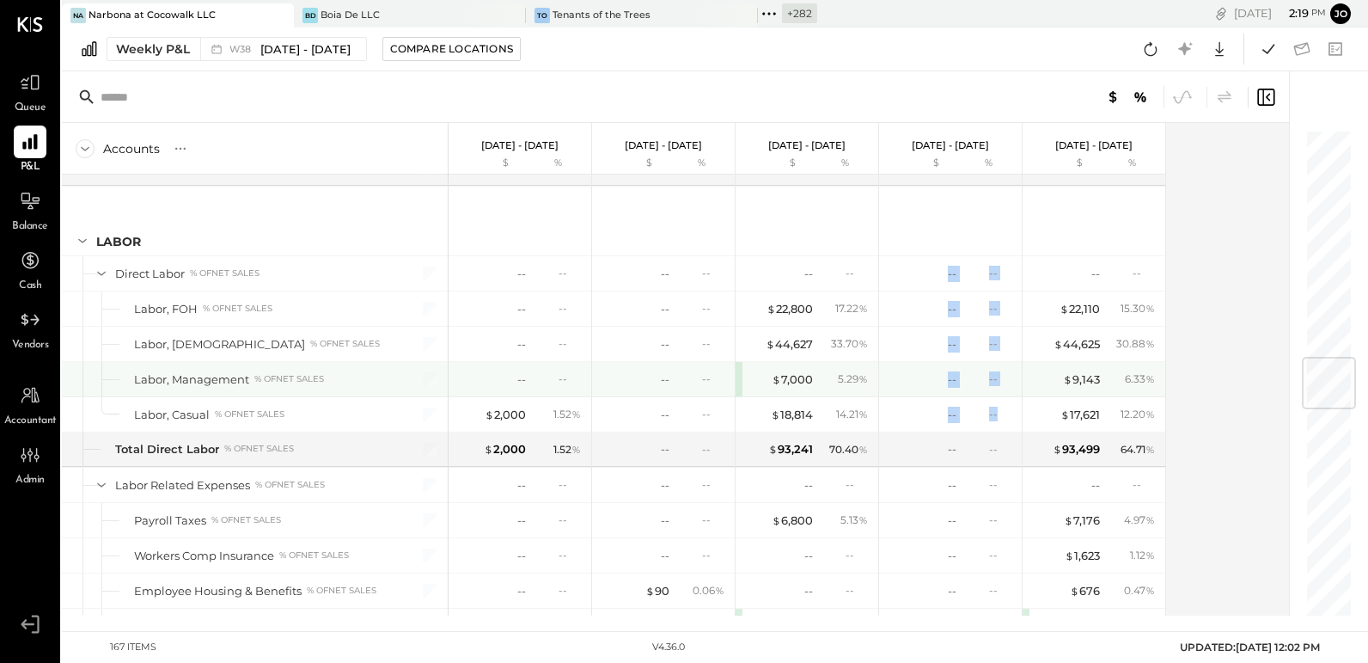
drag, startPoint x: 912, startPoint y: 257, endPoint x: 959, endPoint y: 408, distance: 158.5
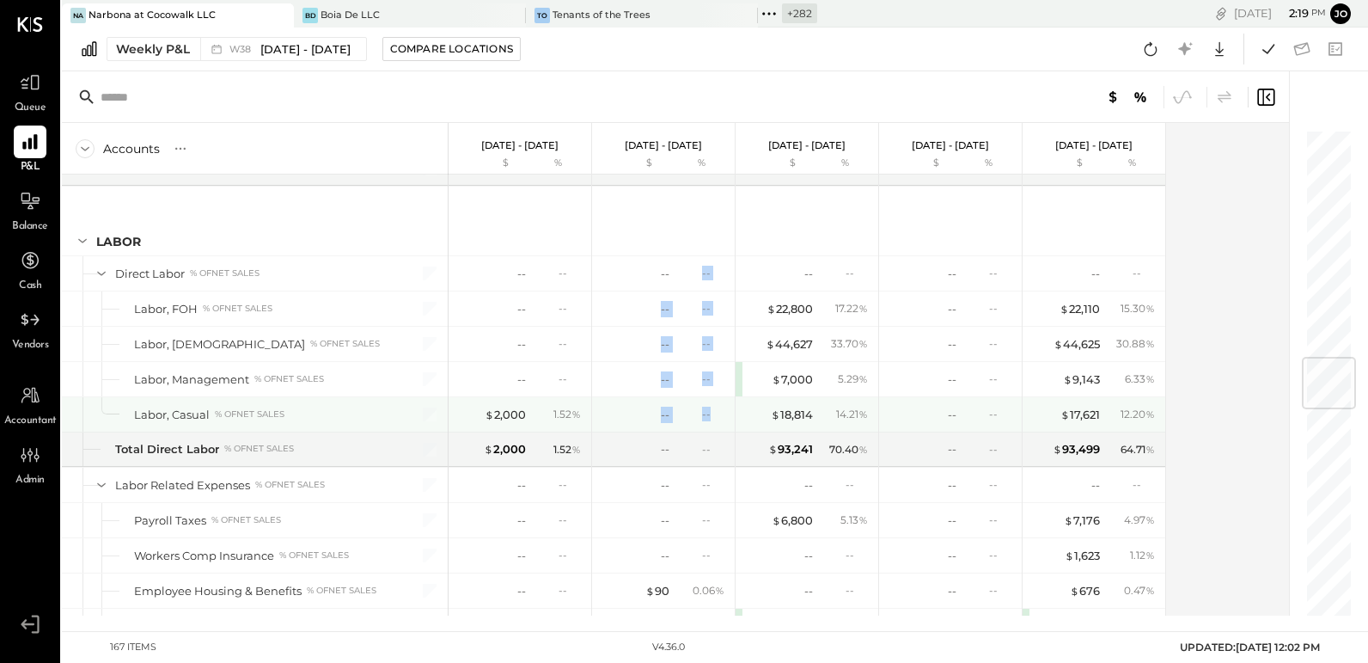
drag, startPoint x: 641, startPoint y: 274, endPoint x: 692, endPoint y: 407, distance: 141.8
click at [692, 407] on div "-- --" at bounding box center [665, 414] width 129 height 34
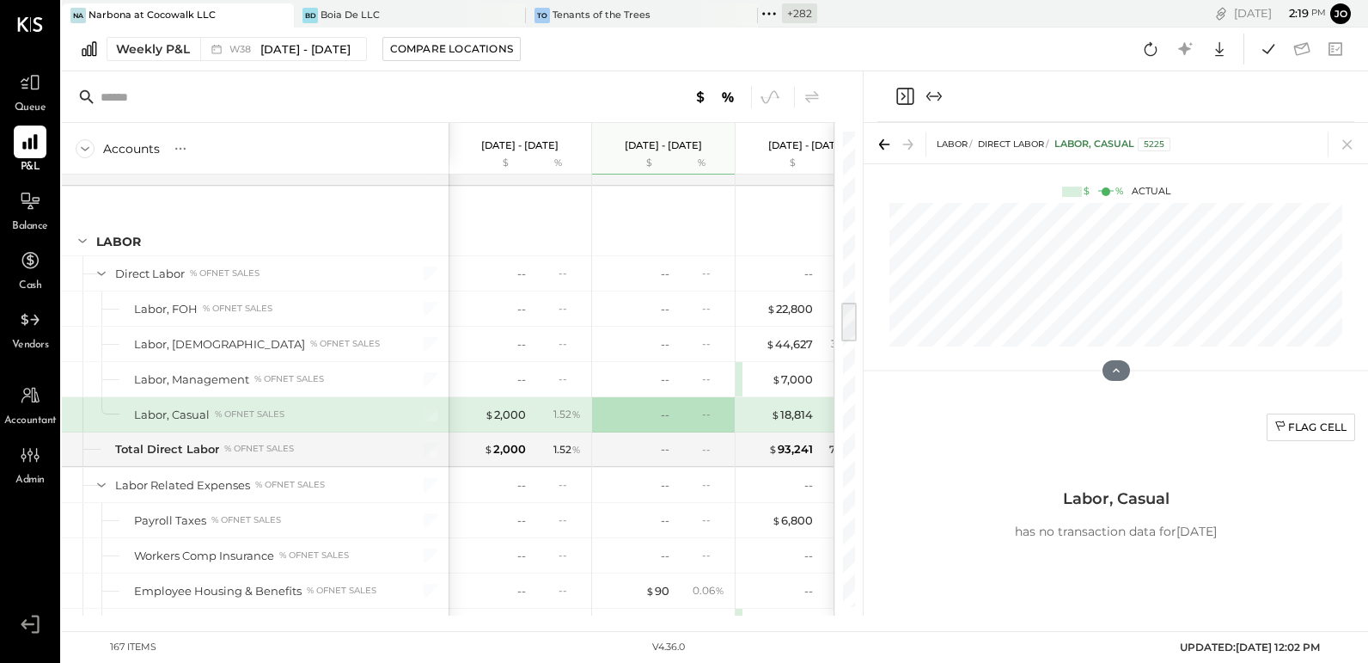
click at [1361, 150] on div "LABOR Direct Labor Labor, Casual 5225" at bounding box center [1116, 143] width 505 height 40
click at [1349, 146] on icon at bounding box center [1347, 144] width 9 height 9
